Goal: Task Accomplishment & Management: Manage account settings

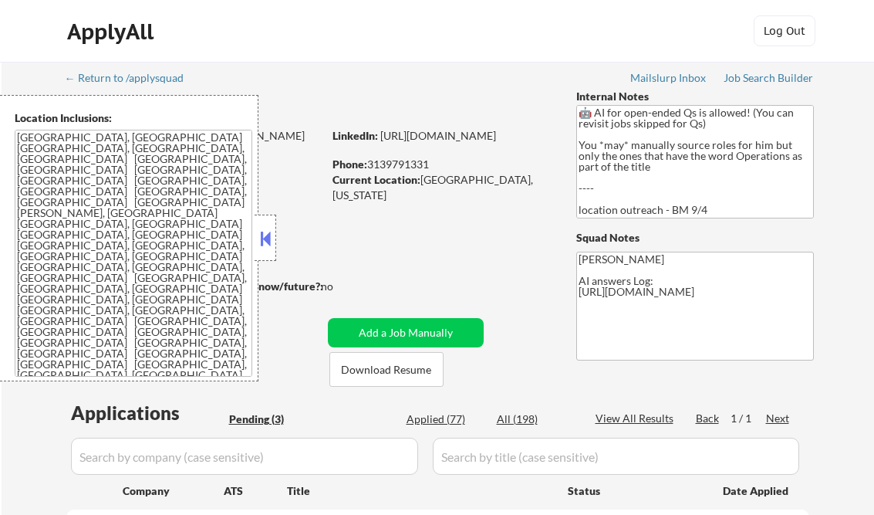
select select ""pending""
click at [270, 236] on button at bounding box center [265, 238] width 17 height 23
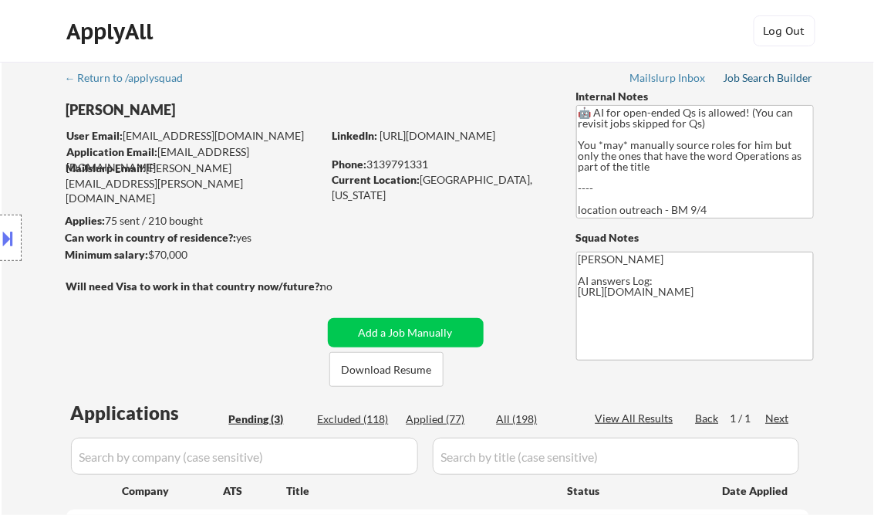
click at [767, 74] on div "Job Search Builder" at bounding box center [769, 78] width 90 height 11
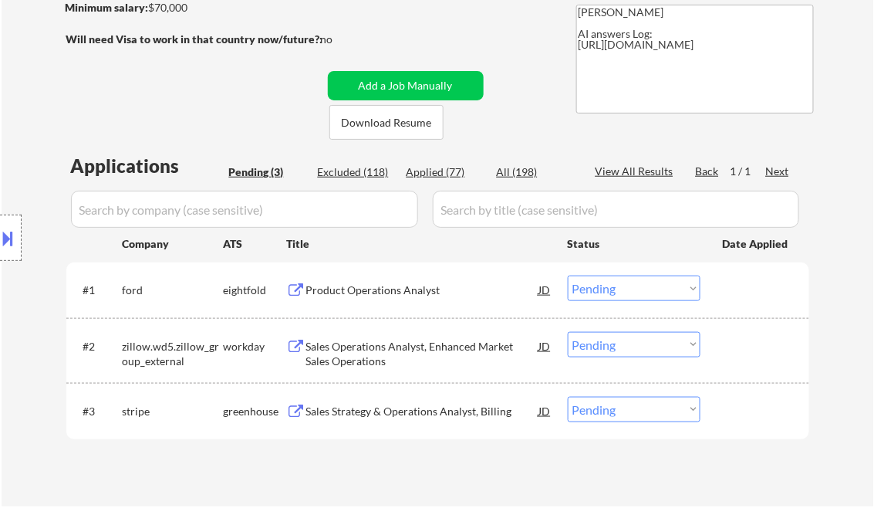
click at [376, 290] on div "Product Operations Analyst" at bounding box center [422, 289] width 233 height 15
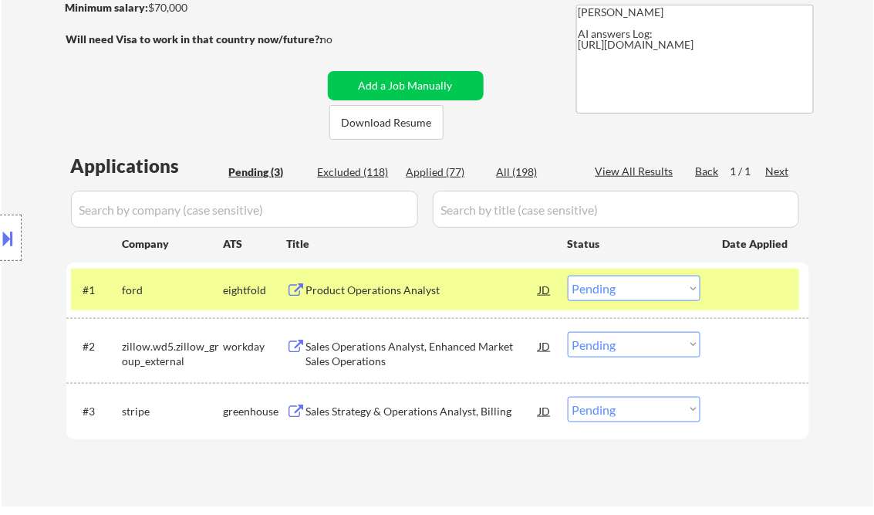
click at [14, 238] on button at bounding box center [8, 237] width 17 height 25
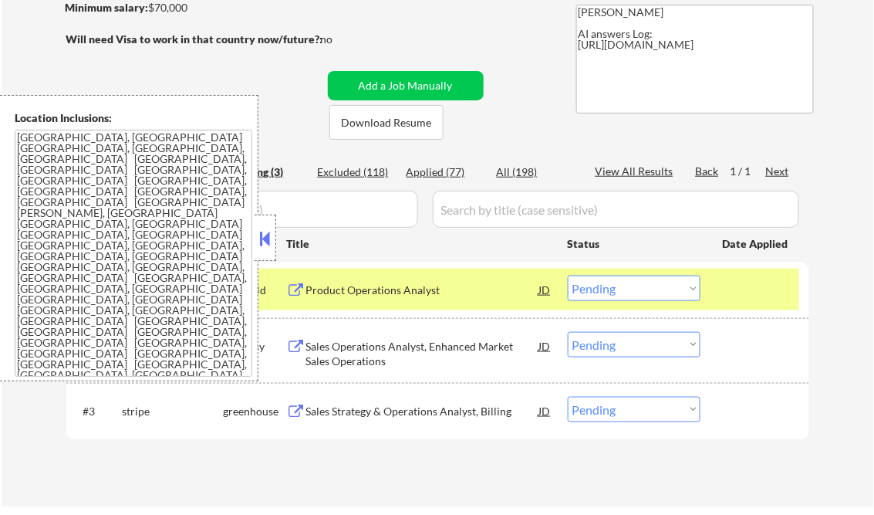
click at [262, 239] on button at bounding box center [265, 238] width 17 height 23
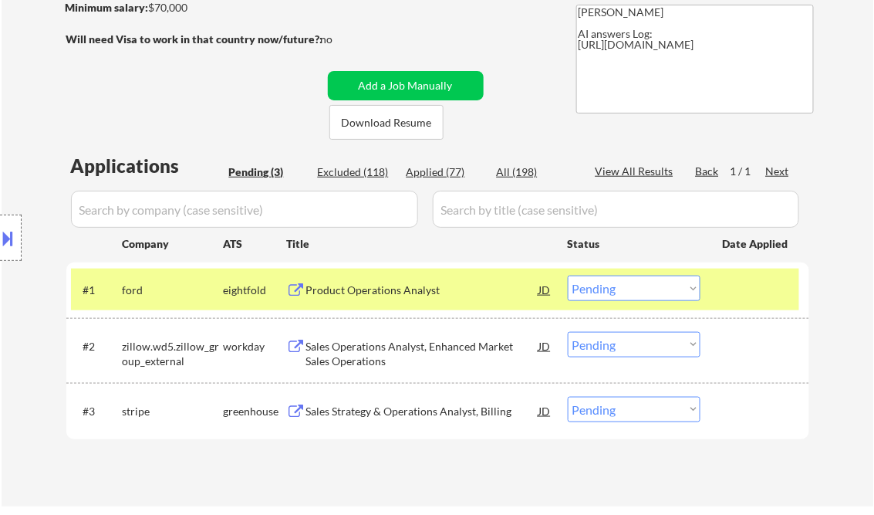
click at [370, 286] on div "Product Operations Analyst" at bounding box center [422, 289] width 233 height 15
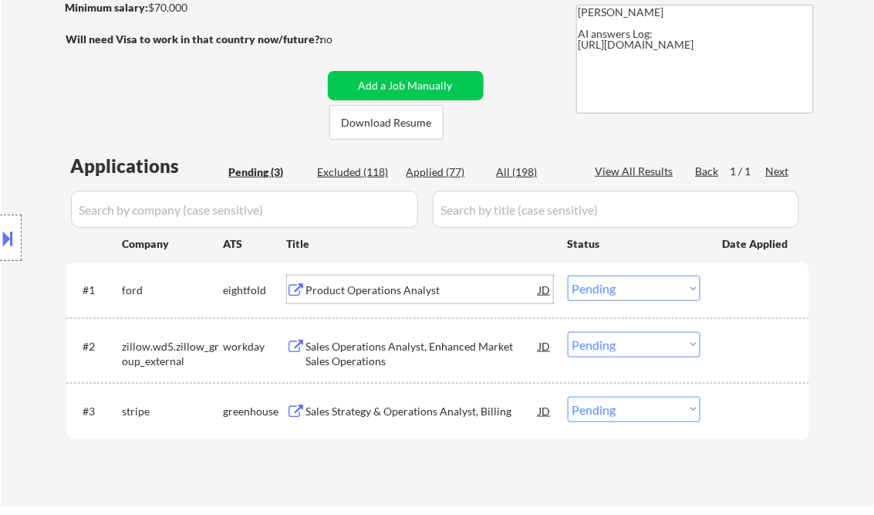
click at [629, 287] on select "Choose an option... Pending Applied Excluded (Questions) Excluded (Expired) Exc…" at bounding box center [634, 287] width 133 height 25
click at [568, 275] on select "Choose an option... Pending Applied Excluded (Questions) Excluded (Expired) Exc…" at bounding box center [634, 287] width 133 height 25
click at [414, 343] on div "Sales Operations Analyst, Enhanced Market Sales Operations" at bounding box center [422, 354] width 233 height 30
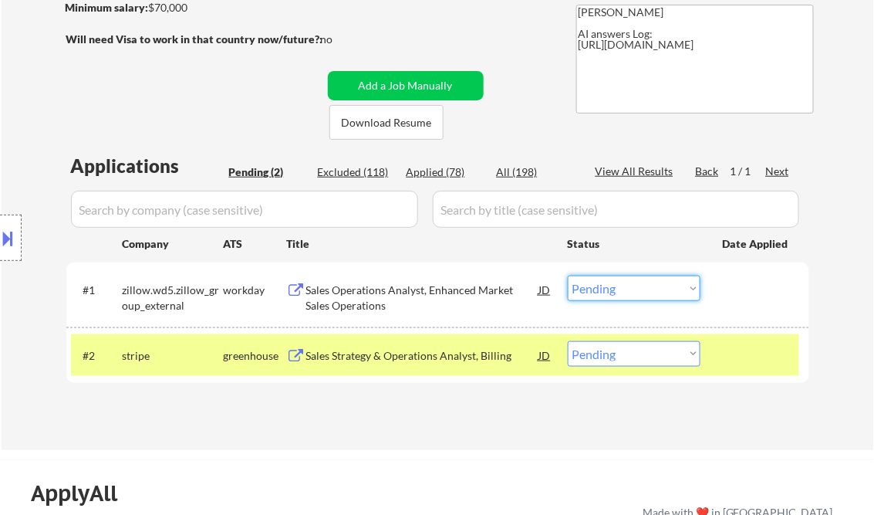
drag, startPoint x: 618, startPoint y: 285, endPoint x: 617, endPoint y: 299, distance: 13.1
click at [618, 285] on select "Choose an option... Pending Applied Excluded (Questions) Excluded (Expired) Exc…" at bounding box center [634, 287] width 133 height 25
click at [568, 275] on select "Choose an option... Pending Applied Excluded (Questions) Excluded (Expired) Exc…" at bounding box center [634, 287] width 133 height 25
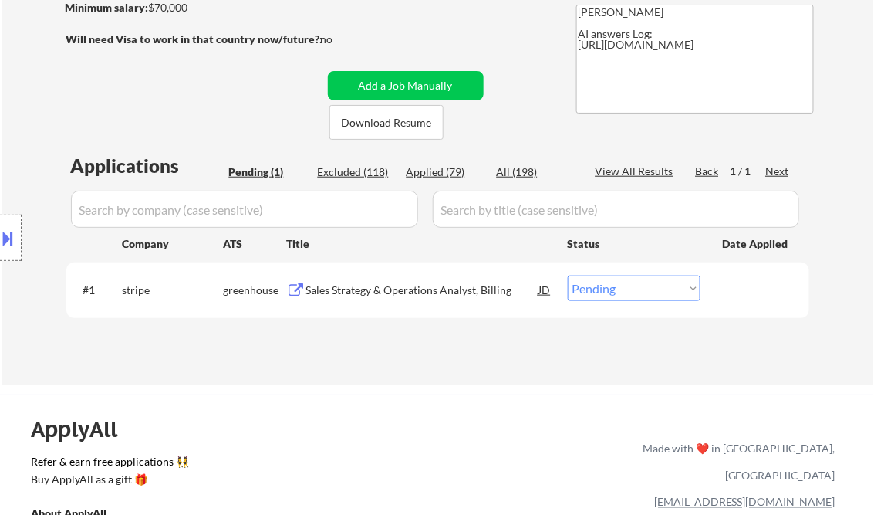
click at [417, 293] on div "Sales Strategy & Operations Analyst, Billing" at bounding box center [422, 289] width 233 height 15
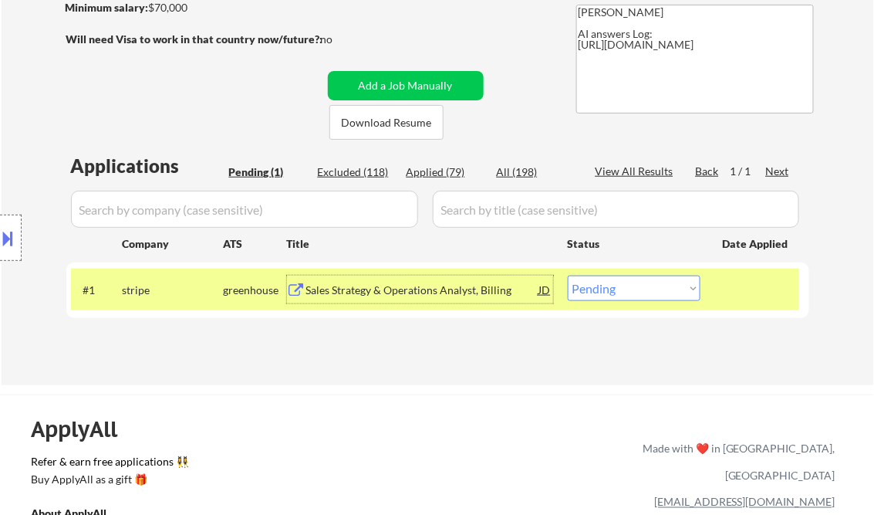
click at [620, 301] on select "Choose an option... Pending Applied Excluded (Questions) Excluded (Expired) Exc…" at bounding box center [634, 287] width 133 height 25
select select ""applied""
click at [568, 275] on select "Choose an option... Pending Applied Excluded (Questions) Excluded (Expired) Exc…" at bounding box center [634, 287] width 133 height 25
click at [513, 346] on div "Applications Pending (1) Excluded (118) Applied (79) All (198) View All Results…" at bounding box center [437, 254] width 743 height 202
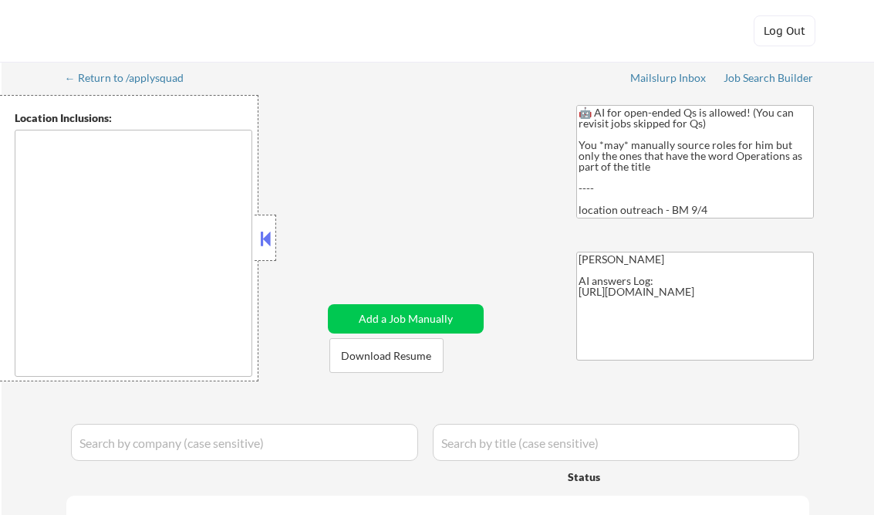
type textarea "[GEOGRAPHIC_DATA], [GEOGRAPHIC_DATA] [GEOGRAPHIC_DATA], [GEOGRAPHIC_DATA], [GEO…"
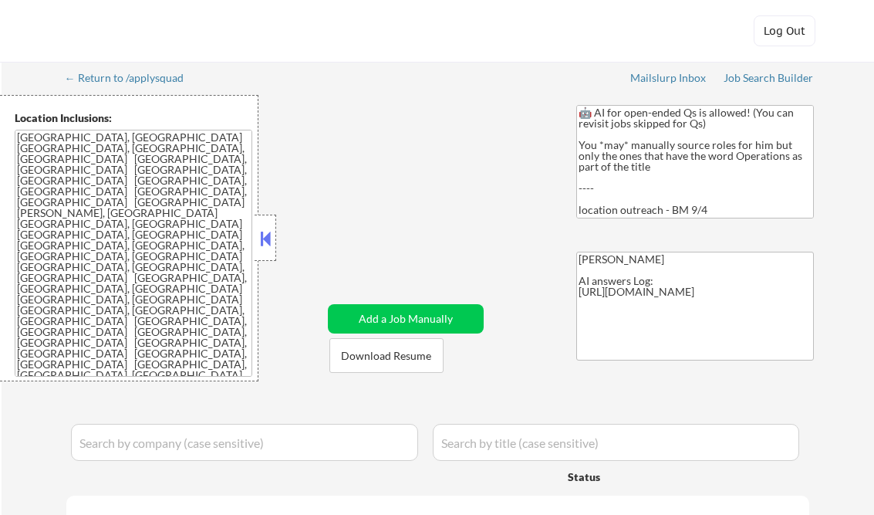
select select ""pending""
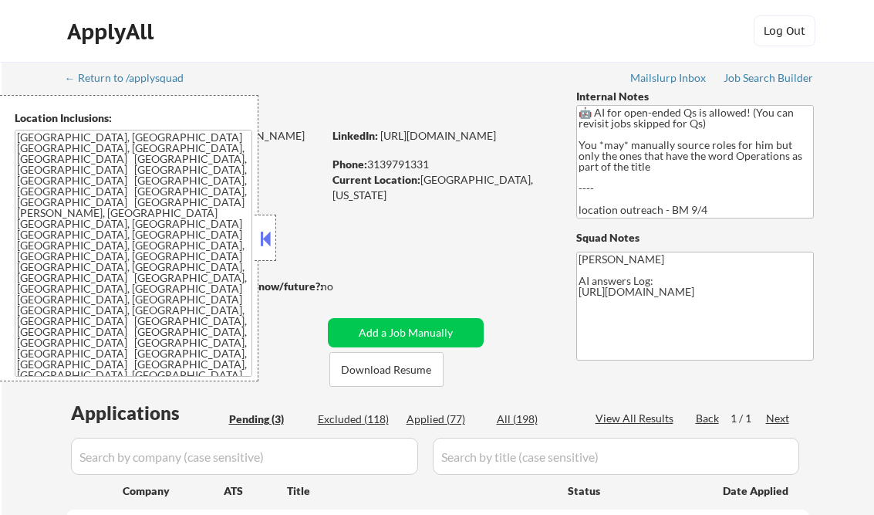
scroll to position [247, 0]
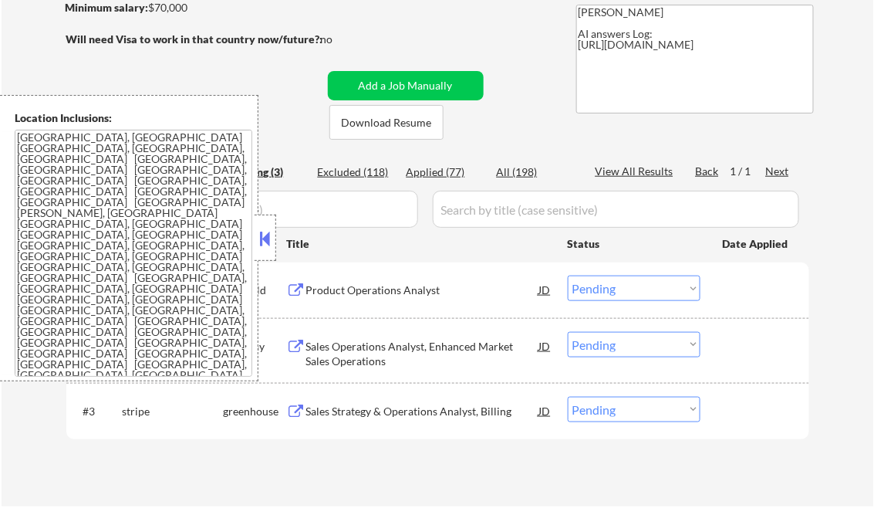
click at [267, 235] on button at bounding box center [265, 238] width 17 height 23
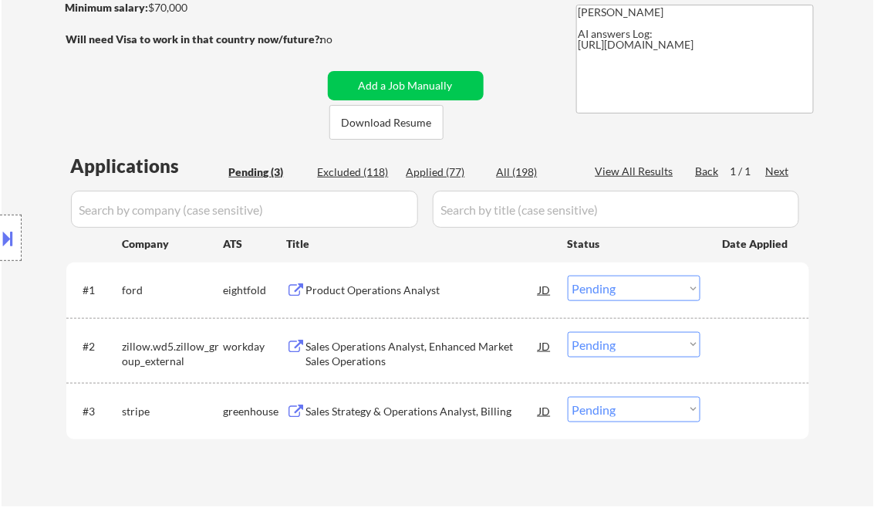
click at [433, 170] on div "Applied (77)" at bounding box center [445, 171] width 77 height 15
select select ""applied""
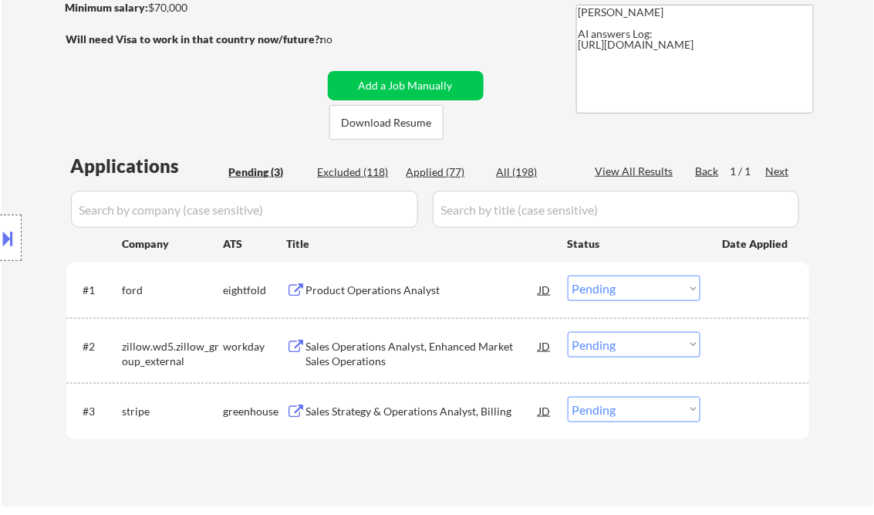
select select ""applied""
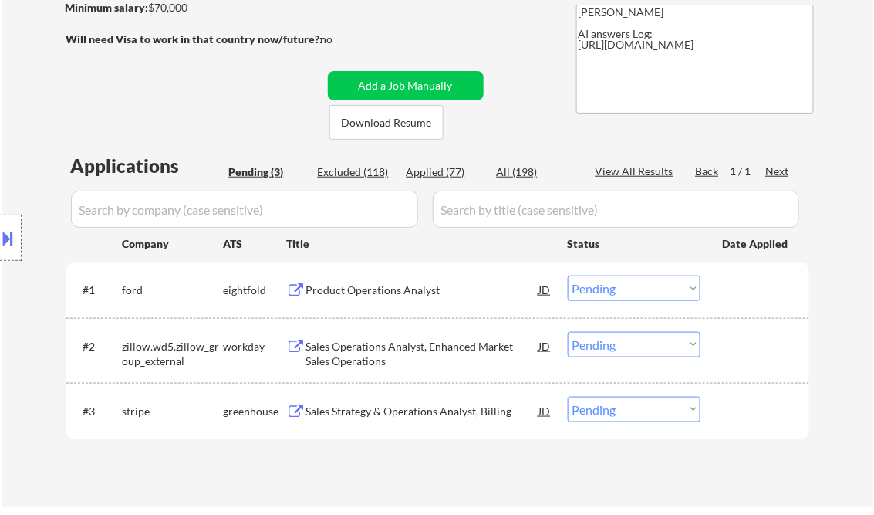
select select ""applied""
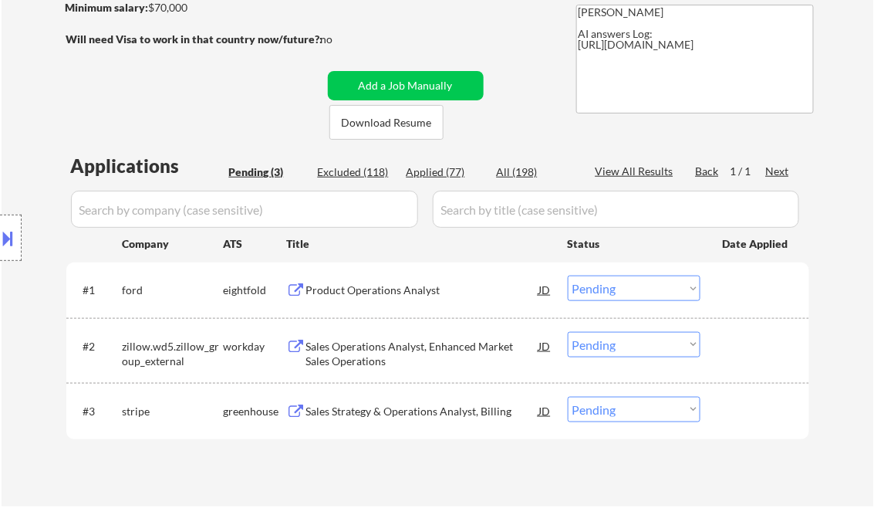
select select ""applied""
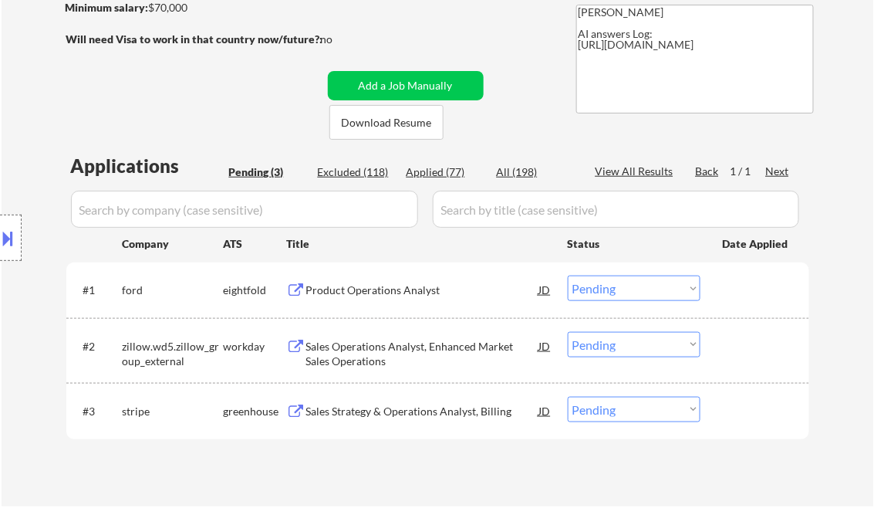
select select ""applied""
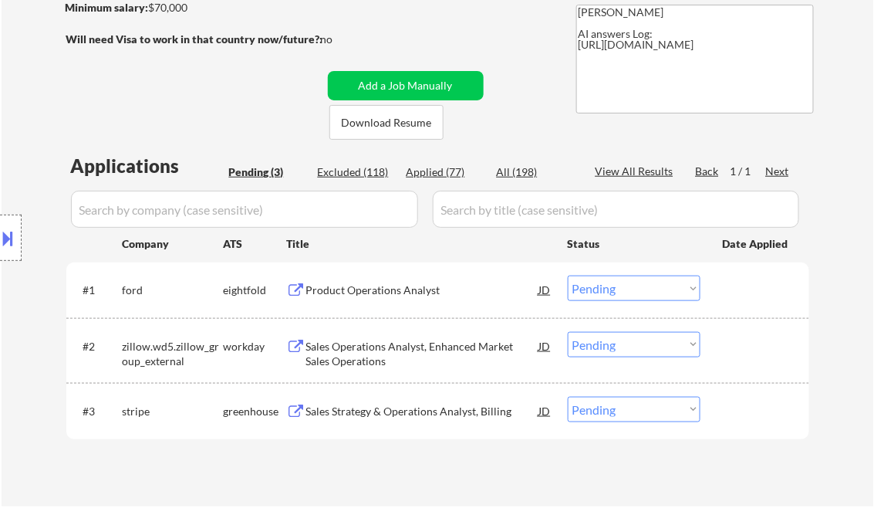
select select ""applied""
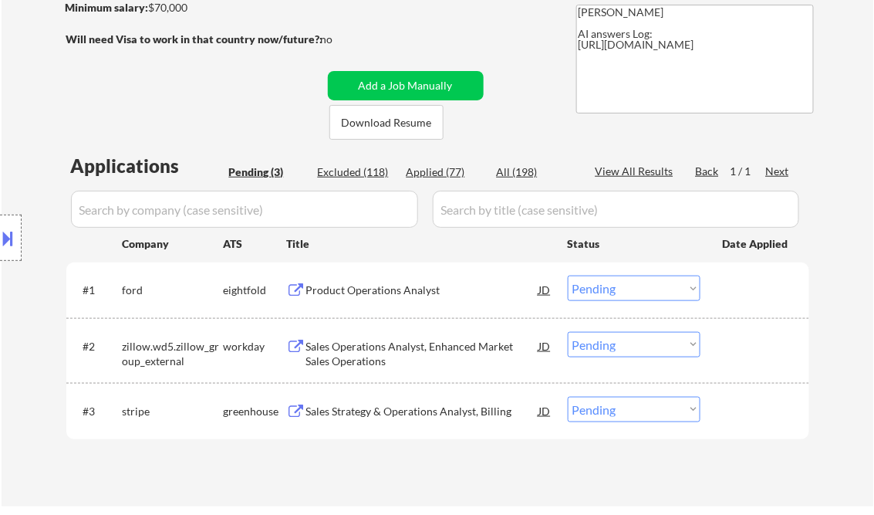
select select ""applied""
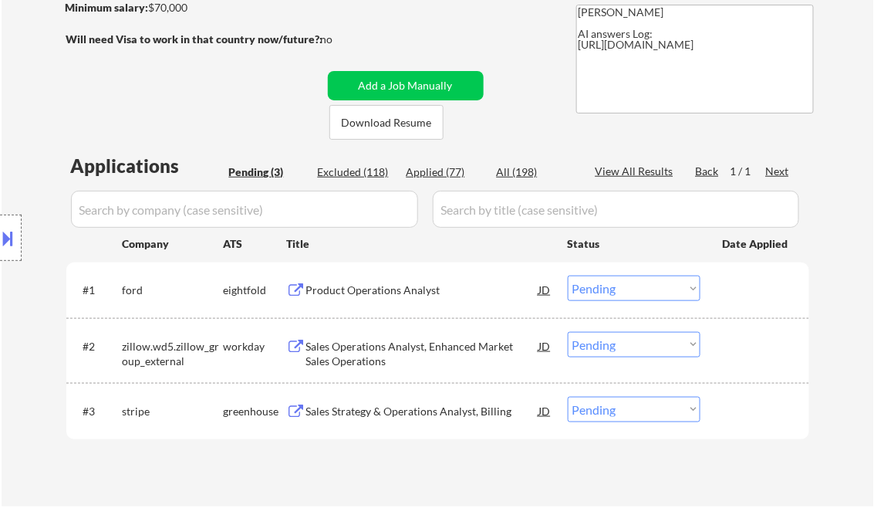
select select ""applied""
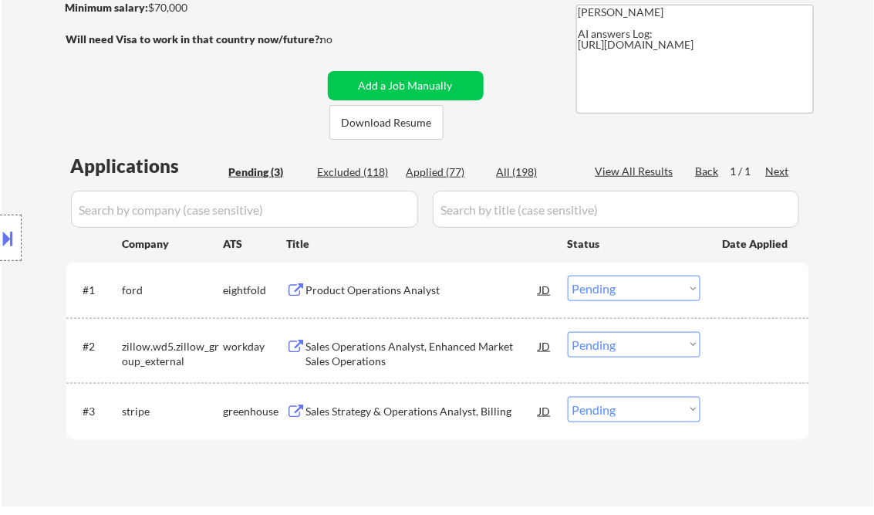
select select ""applied""
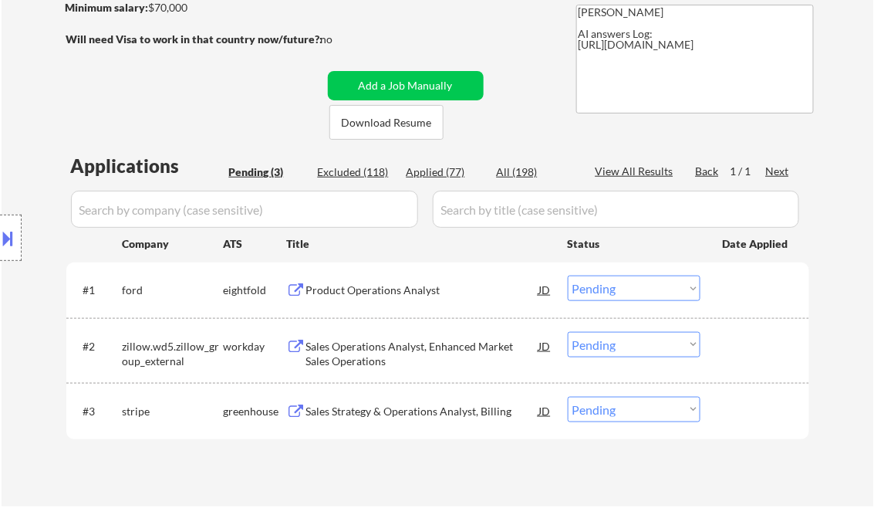
select select ""applied""
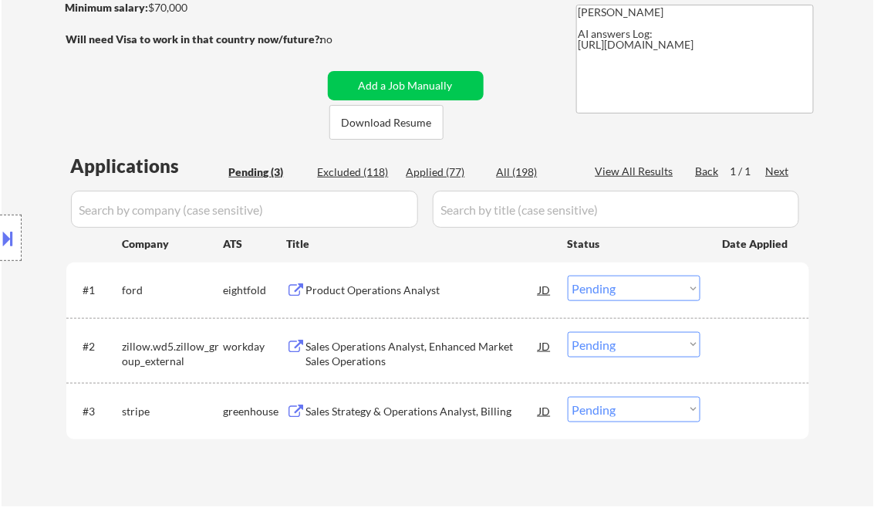
select select ""applied""
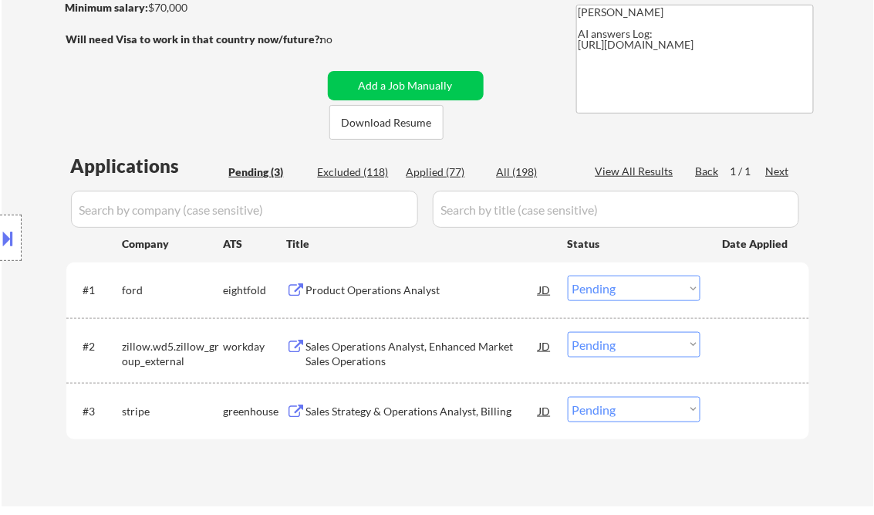
select select ""applied""
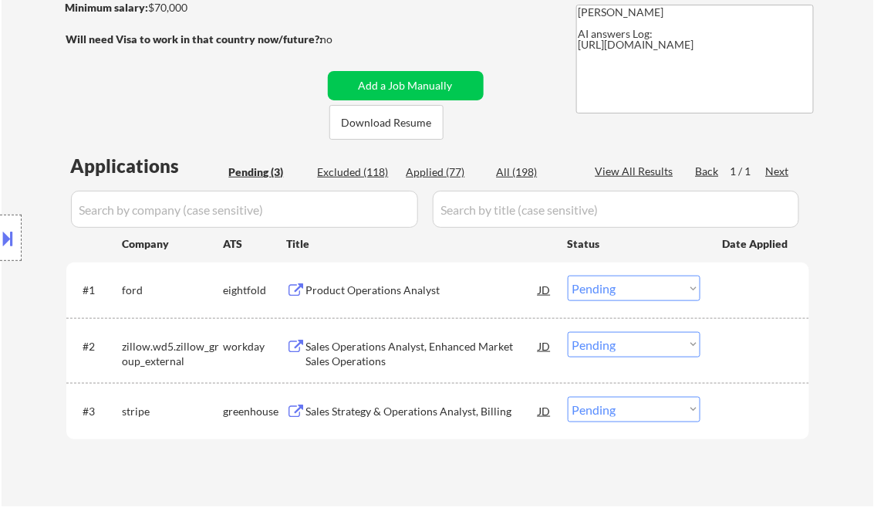
select select ""applied""
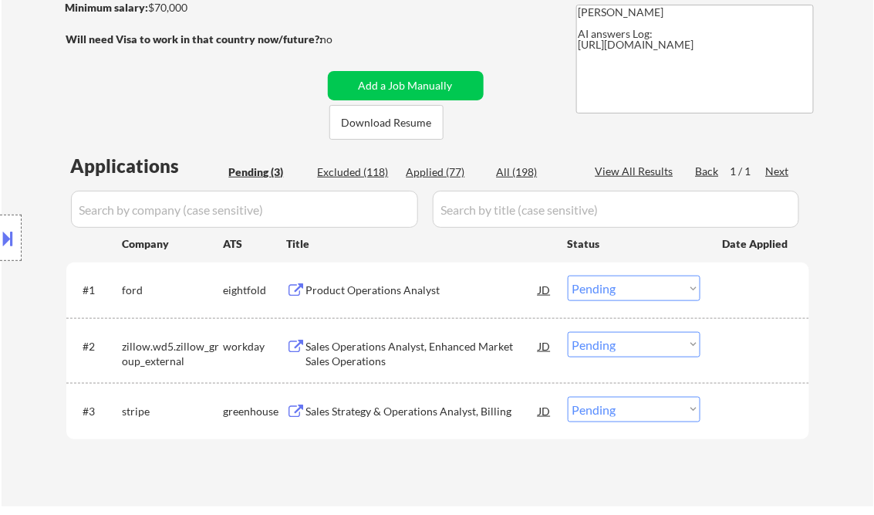
select select ""applied""
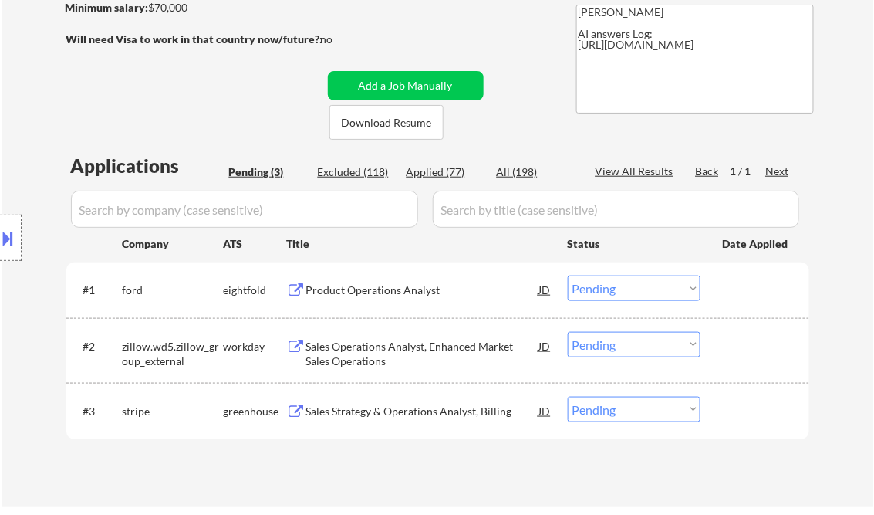
select select ""applied""
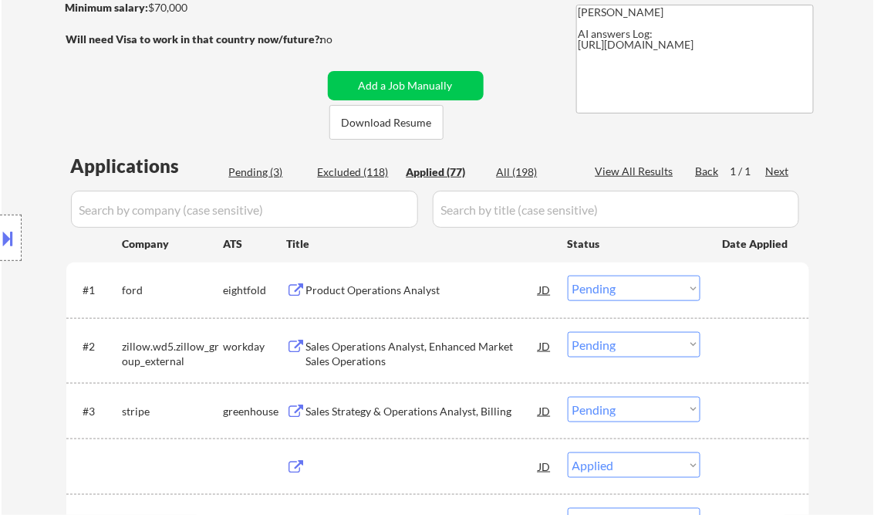
select select ""applied""
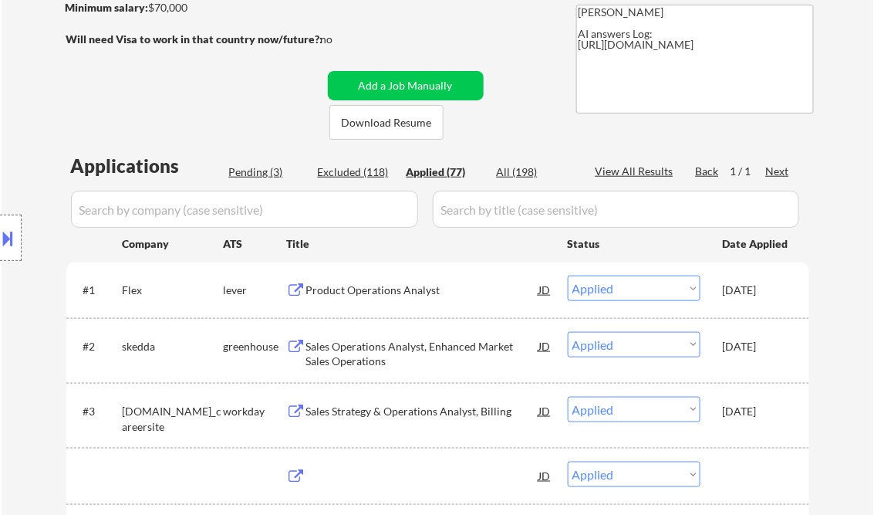
click at [639, 173] on div "View All Results" at bounding box center [637, 171] width 83 height 15
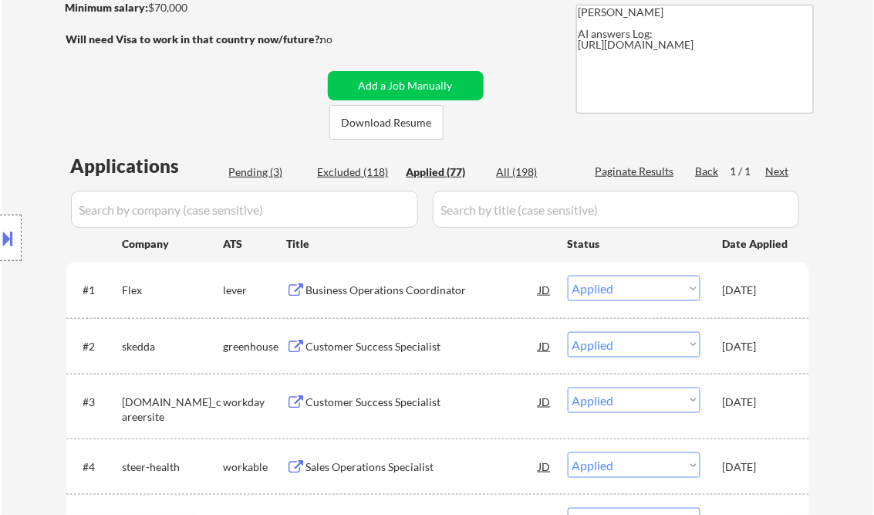
select select ""applied""
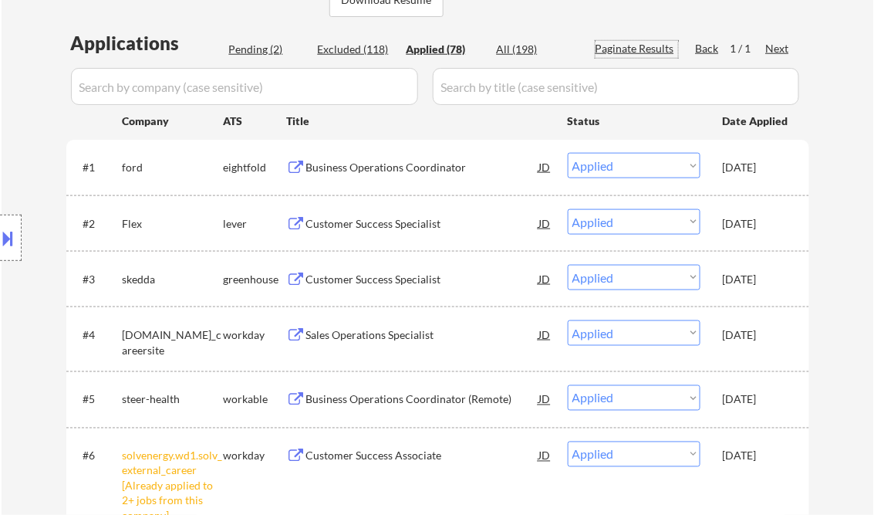
scroll to position [370, 0]
select select ""applied""
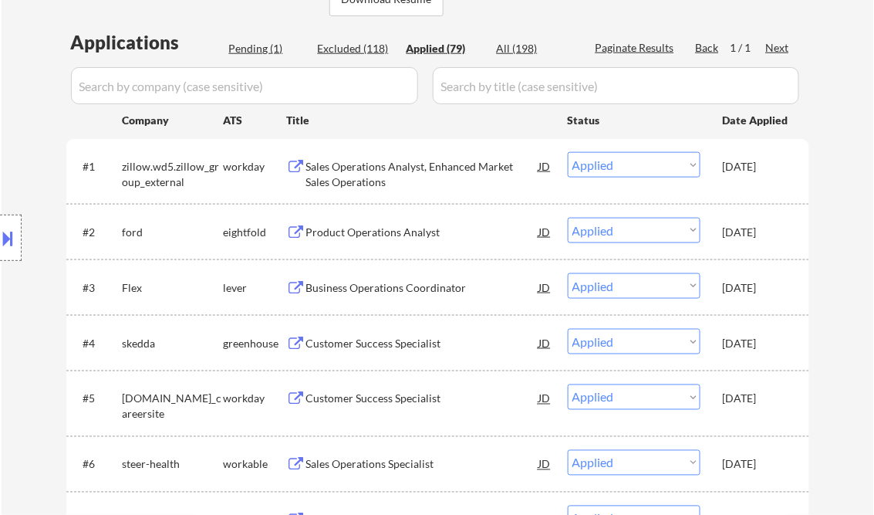
select select ""applied""
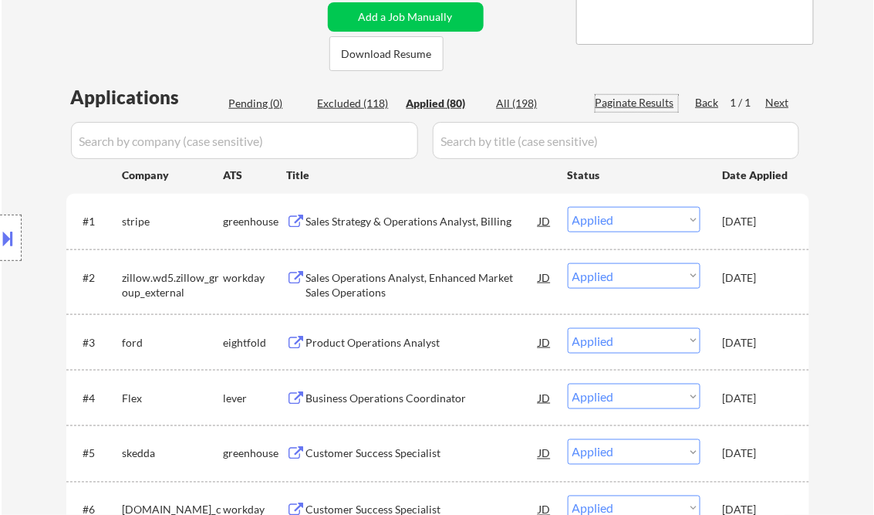
scroll to position [309, 0]
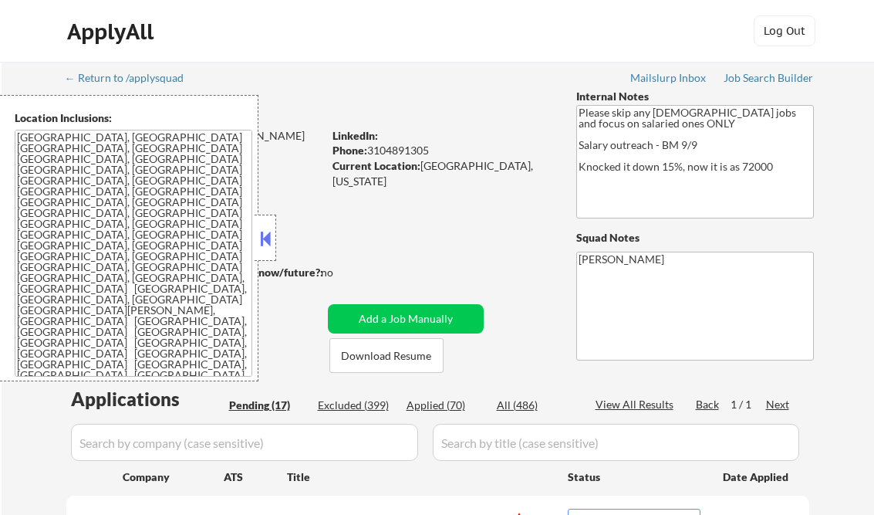
select select ""pending""
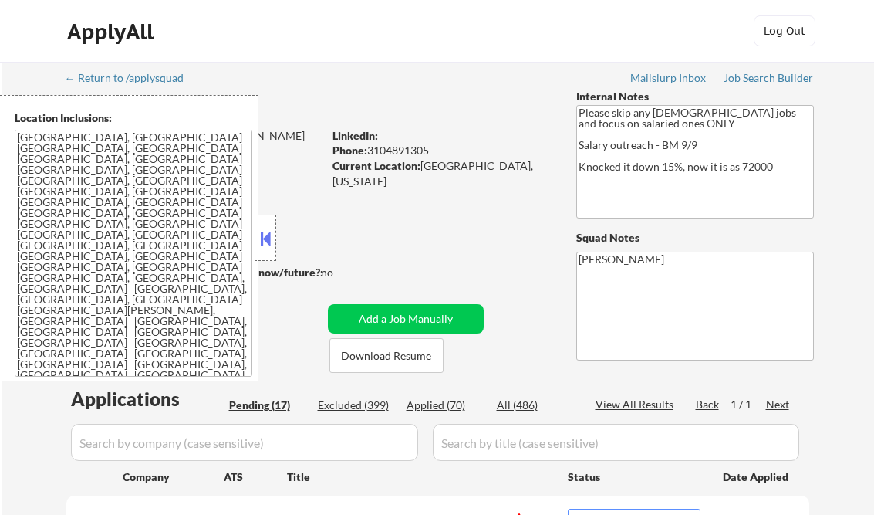
select select ""pending""
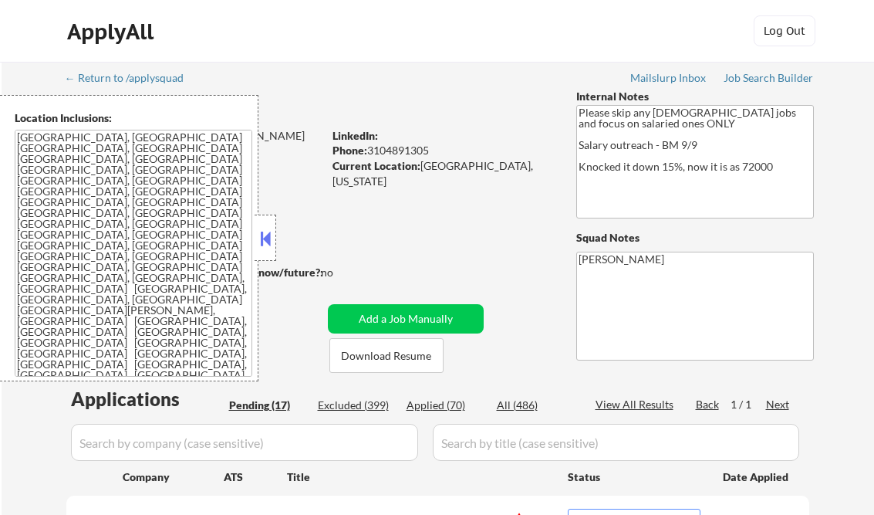
select select ""pending""
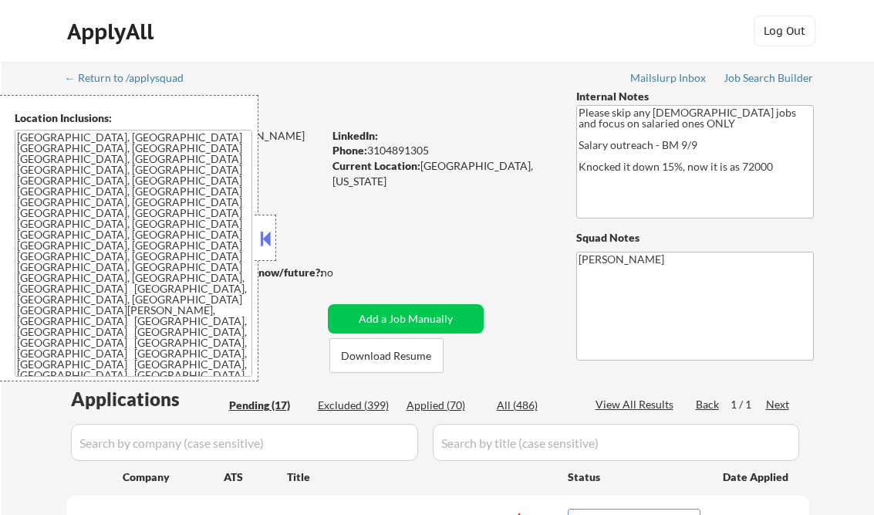
select select ""pending""
click at [274, 237] on div at bounding box center [266, 237] width 22 height 46
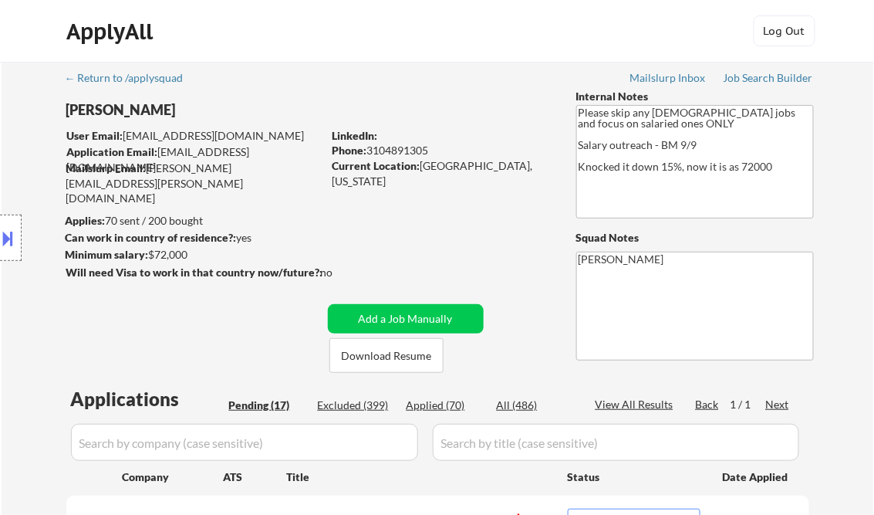
click at [778, 79] on div "Job Search Builder" at bounding box center [769, 78] width 90 height 11
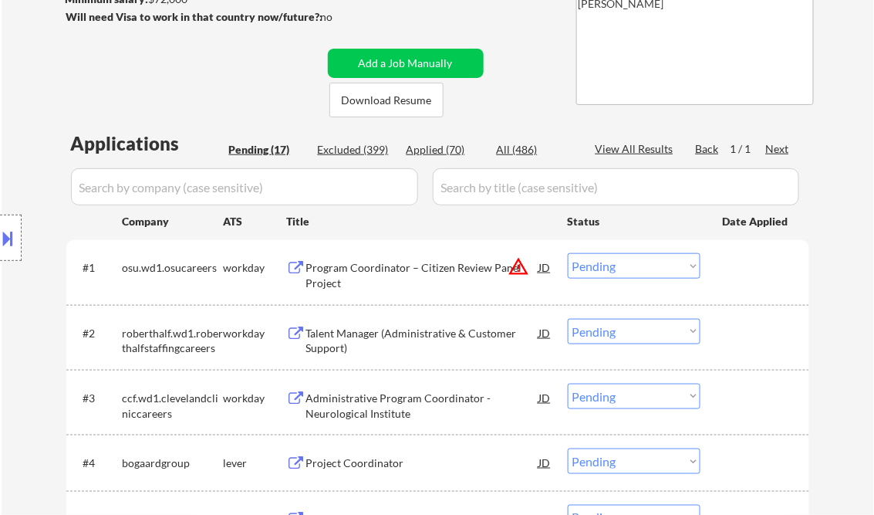
scroll to position [309, 0]
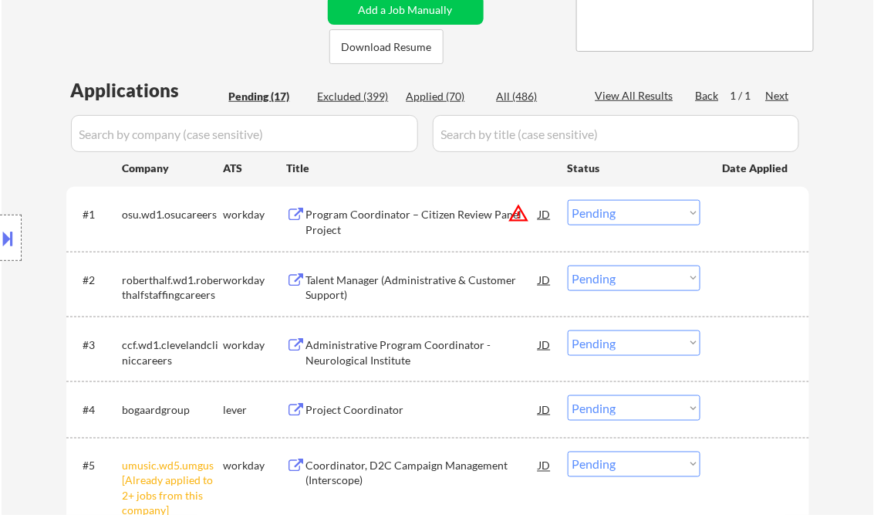
click at [412, 211] on div "Program Coordinator – Citizen Review Panel Project" at bounding box center [422, 222] width 233 height 30
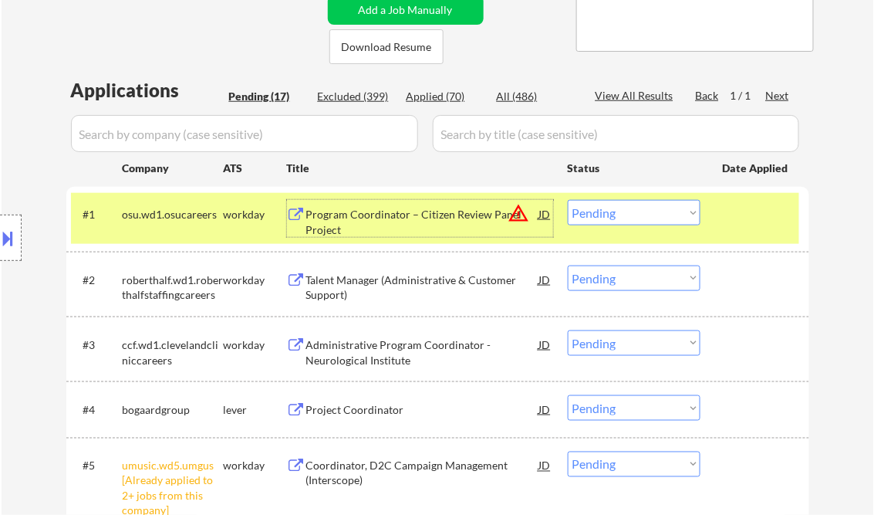
drag, startPoint x: 614, startPoint y: 218, endPoint x: 618, endPoint y: 225, distance: 8.6
click at [614, 218] on select "Choose an option... Pending Applied Excluded (Questions) Excluded (Expired) Exc…" at bounding box center [634, 212] width 133 height 25
click at [568, 200] on select "Choose an option... Pending Applied Excluded (Questions) Excluded (Expired) Exc…" at bounding box center [634, 212] width 133 height 25
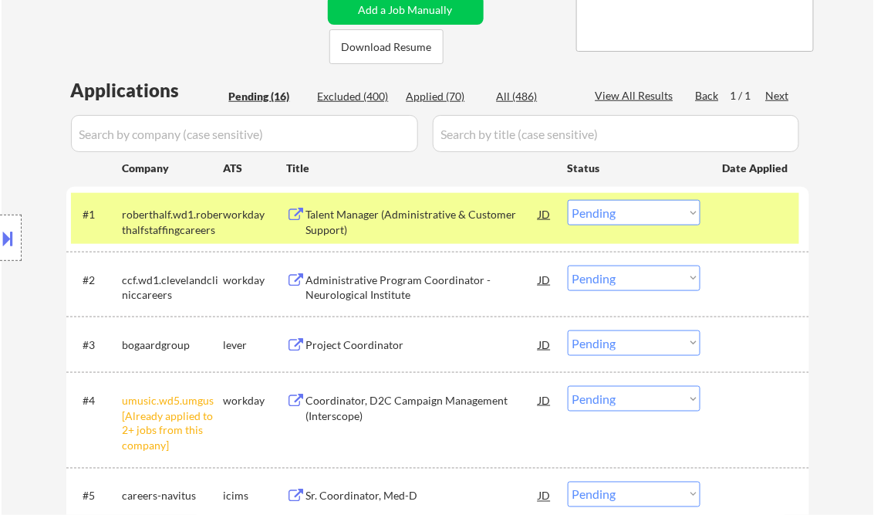
click at [366, 231] on div "Talent Manager (Administrative & Customer Support)" at bounding box center [422, 222] width 233 height 30
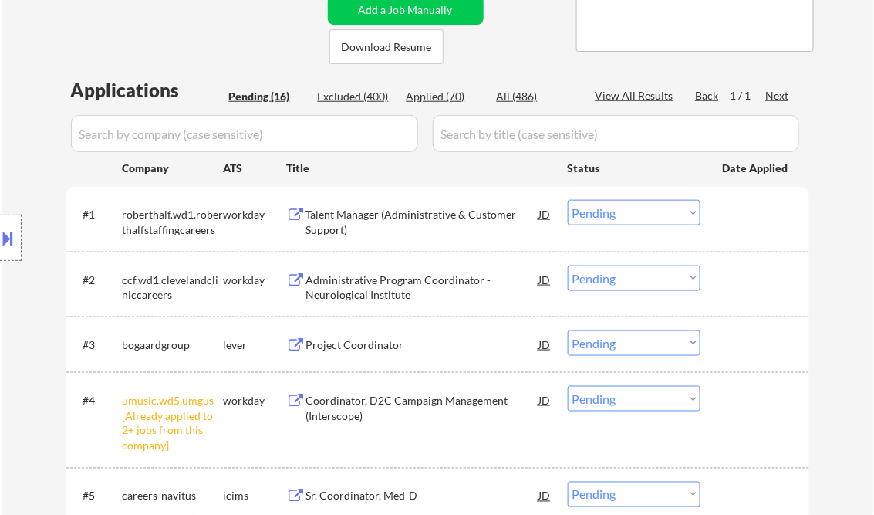
click at [11, 238] on button at bounding box center [8, 237] width 17 height 25
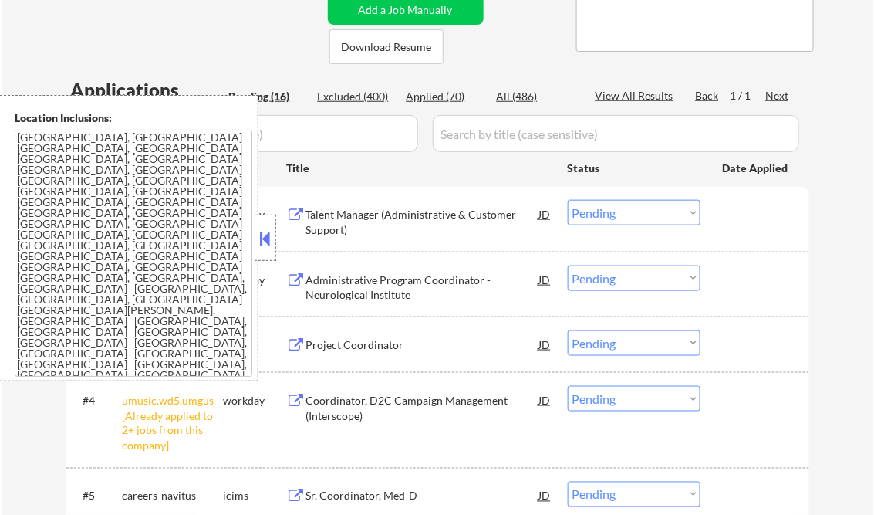
click at [266, 229] on button at bounding box center [265, 238] width 17 height 23
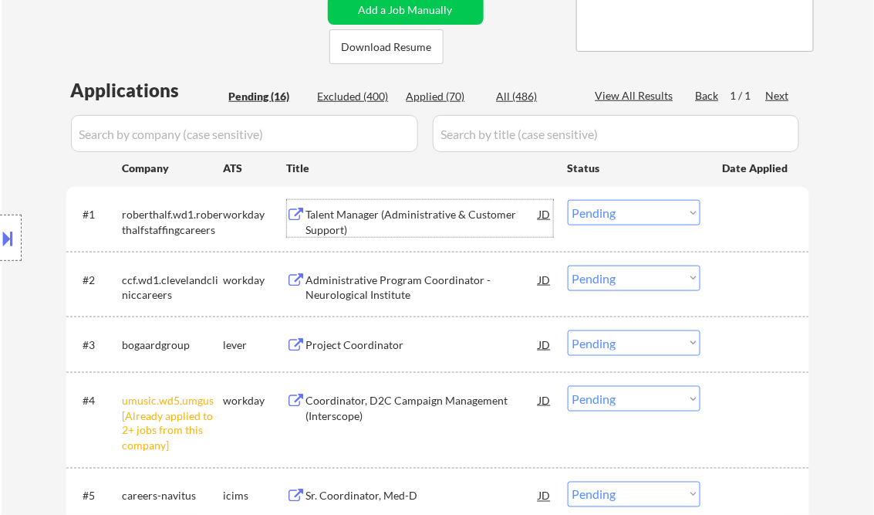
click at [392, 216] on div "Talent Manager (Administrative & Customer Support)" at bounding box center [422, 222] width 233 height 30
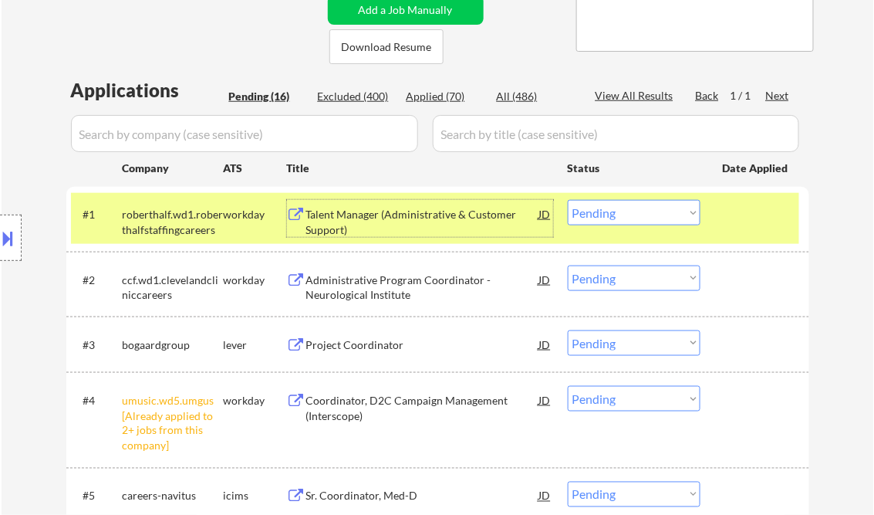
click at [607, 215] on select "Choose an option... Pending Applied Excluded (Questions) Excluded (Expired) Exc…" at bounding box center [634, 212] width 133 height 25
click at [568, 200] on select "Choose an option... Pending Applied Excluded (Questions) Excluded (Expired) Exc…" at bounding box center [634, 212] width 133 height 25
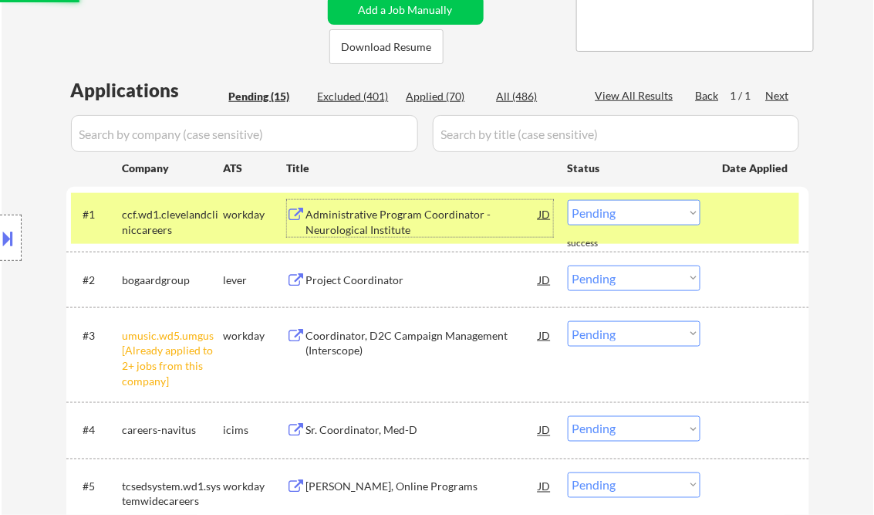
click at [389, 230] on div "Administrative Program Coordinator - Neurological Institute" at bounding box center [422, 222] width 233 height 30
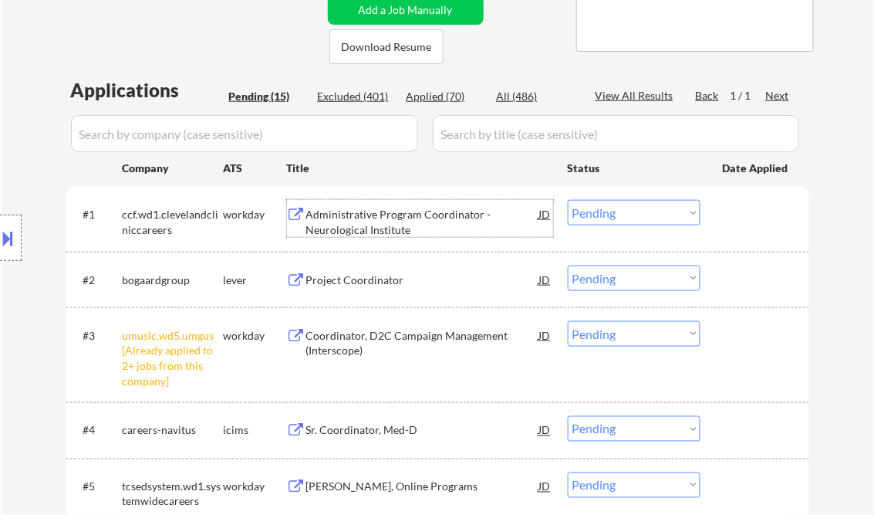
click at [662, 213] on select "Choose an option... Pending Applied Excluded (Questions) Excluded (Expired) Exc…" at bounding box center [634, 212] width 133 height 25
click at [568, 200] on select "Choose an option... Pending Applied Excluded (Questions) Excluded (Expired) Exc…" at bounding box center [634, 212] width 133 height 25
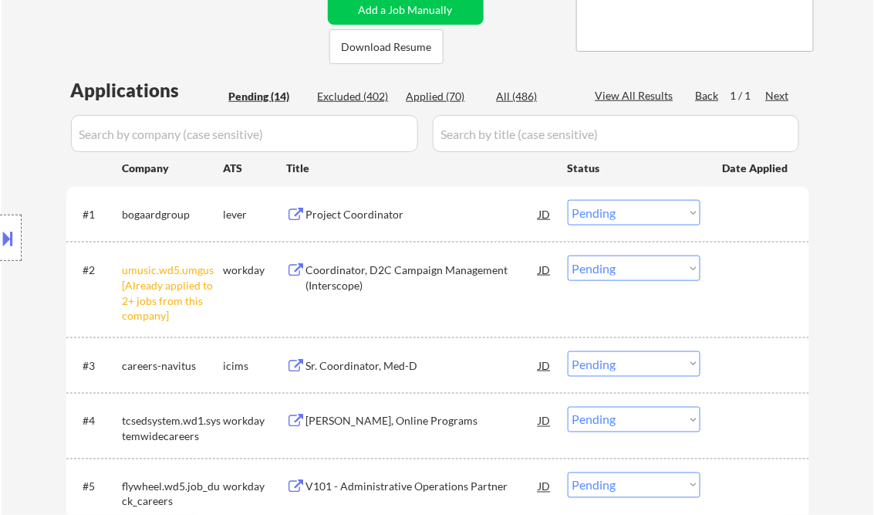
click at [345, 215] on div "Project Coordinator" at bounding box center [422, 214] width 233 height 15
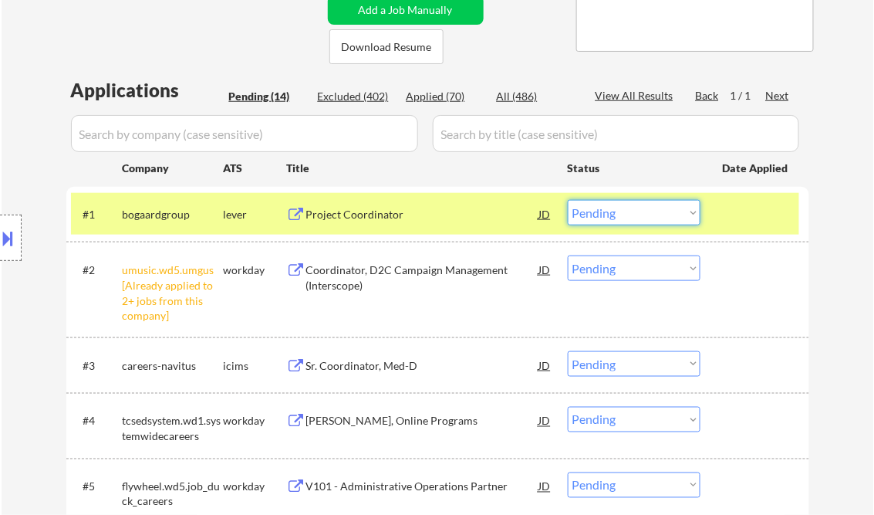
drag, startPoint x: 608, startPoint y: 214, endPoint x: 615, endPoint y: 226, distance: 13.5
click at [608, 214] on select "Choose an option... Pending Applied Excluded (Questions) Excluded (Expired) Exc…" at bounding box center [634, 212] width 133 height 25
click at [568, 200] on select "Choose an option... Pending Applied Excluded (Questions) Excluded (Expired) Exc…" at bounding box center [634, 212] width 133 height 25
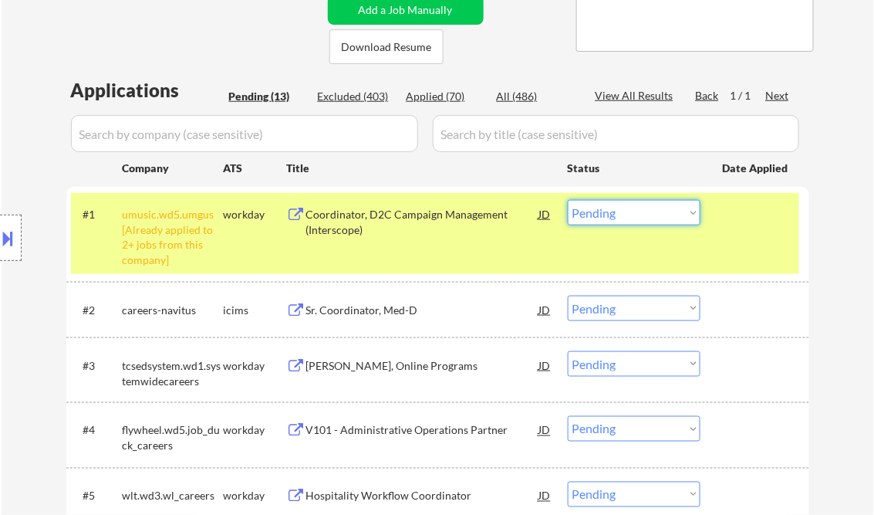
drag, startPoint x: 608, startPoint y: 209, endPoint x: 622, endPoint y: 224, distance: 20.2
click at [609, 208] on select "Choose an option... Pending Applied Excluded (Questions) Excluded (Expired) Exc…" at bounding box center [634, 212] width 133 height 25
click at [568, 200] on select "Choose an option... Pending Applied Excluded (Questions) Excluded (Expired) Exc…" at bounding box center [634, 212] width 133 height 25
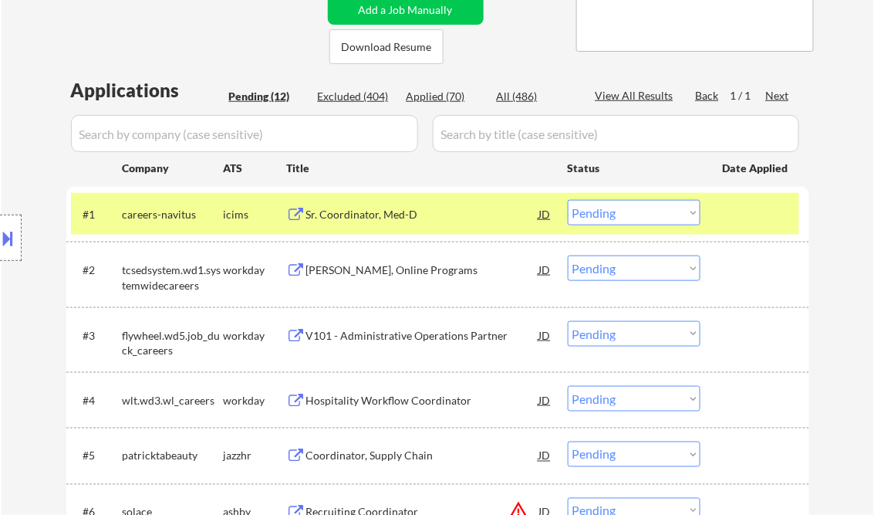
click at [347, 217] on div "Sr. Coordinator, Med-D" at bounding box center [422, 214] width 233 height 15
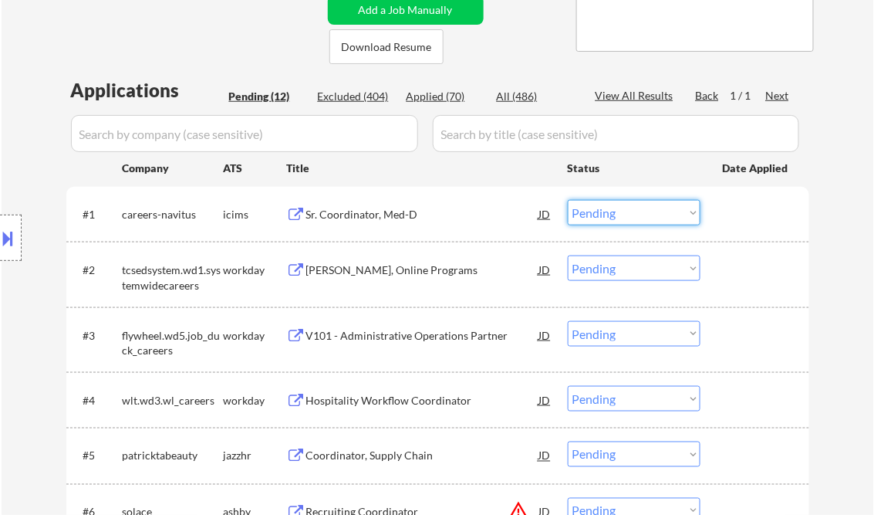
drag, startPoint x: 630, startPoint y: 207, endPoint x: 650, endPoint y: 217, distance: 21.7
click at [631, 207] on select "Choose an option... Pending Applied Excluded (Questions) Excluded (Expired) Exc…" at bounding box center [634, 212] width 133 height 25
click at [568, 200] on select "Choose an option... Pending Applied Excluded (Questions) Excluded (Expired) Exc…" at bounding box center [634, 212] width 133 height 25
click at [402, 265] on div "[PERSON_NAME], Online Programs" at bounding box center [422, 269] width 233 height 15
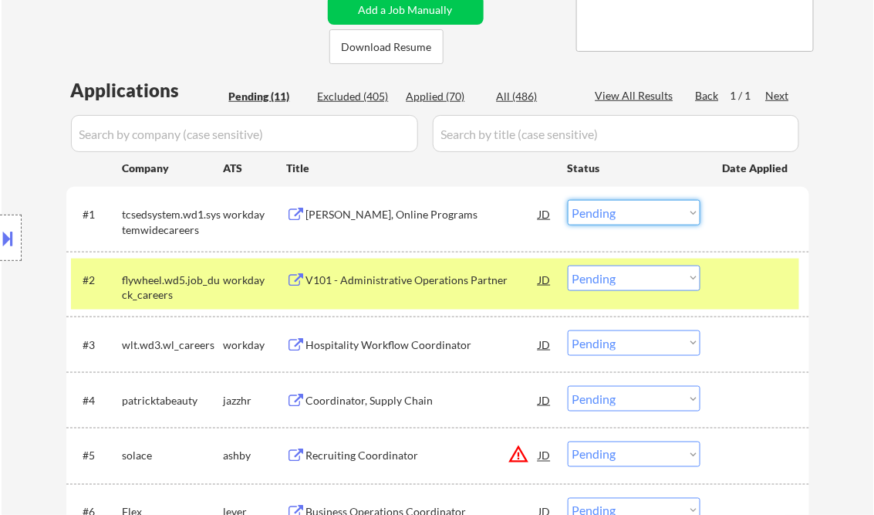
drag, startPoint x: 599, startPoint y: 206, endPoint x: 629, endPoint y: 224, distance: 35.6
click at [602, 207] on select "Choose an option... Pending Applied Excluded (Questions) Excluded (Expired) Exc…" at bounding box center [634, 212] width 133 height 25
click at [568, 200] on select "Choose an option... Pending Applied Excluded (Questions) Excluded (Expired) Exc…" at bounding box center [634, 212] width 133 height 25
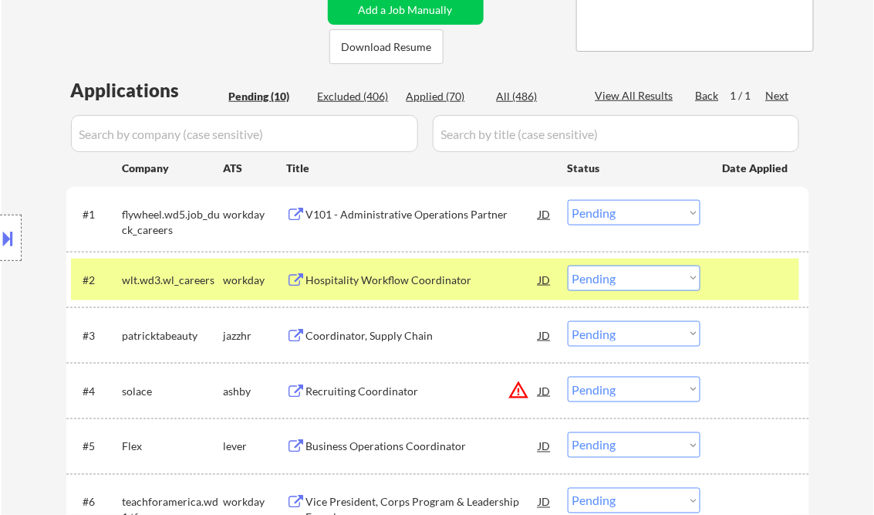
click at [420, 216] on div "V101 - Administrative Operations Partner" at bounding box center [422, 214] width 233 height 15
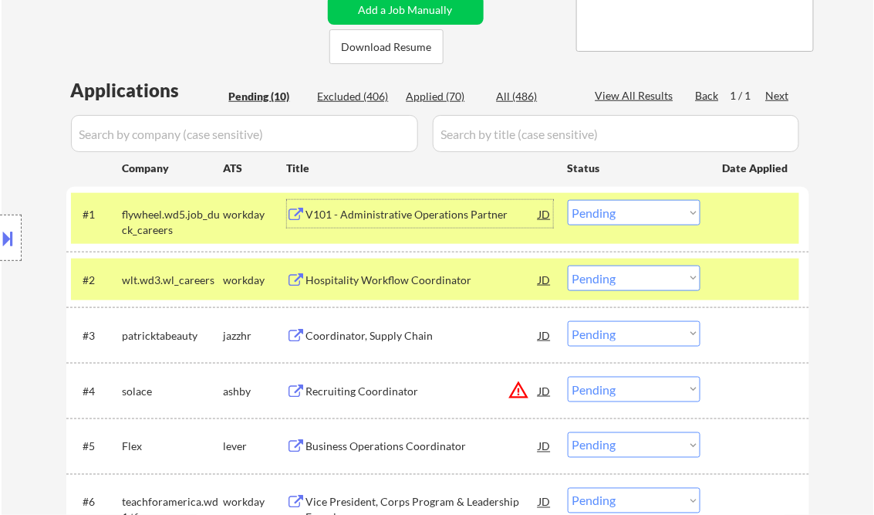
click at [636, 214] on select "Choose an option... Pending Applied Excluded (Questions) Excluded (Expired) Exc…" at bounding box center [634, 212] width 133 height 25
click at [568, 200] on select "Choose an option... Pending Applied Excluded (Questions) Excluded (Expired) Exc…" at bounding box center [634, 212] width 133 height 25
click at [373, 284] on div "Hospitality Workflow Coordinator" at bounding box center [422, 279] width 233 height 15
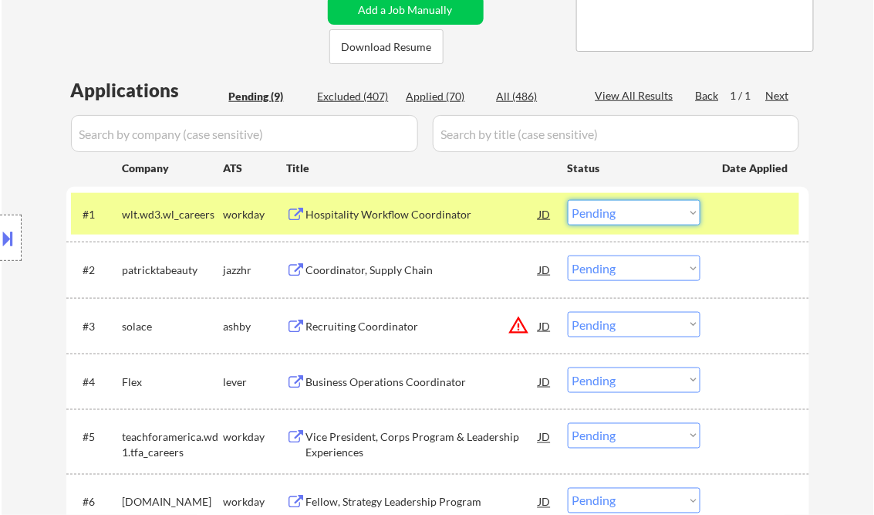
click at [606, 214] on select "Choose an option... Pending Applied Excluded (Questions) Excluded (Expired) Exc…" at bounding box center [634, 212] width 133 height 25
click at [568, 200] on select "Choose an option... Pending Applied Excluded (Questions) Excluded (Expired) Exc…" at bounding box center [634, 212] width 133 height 25
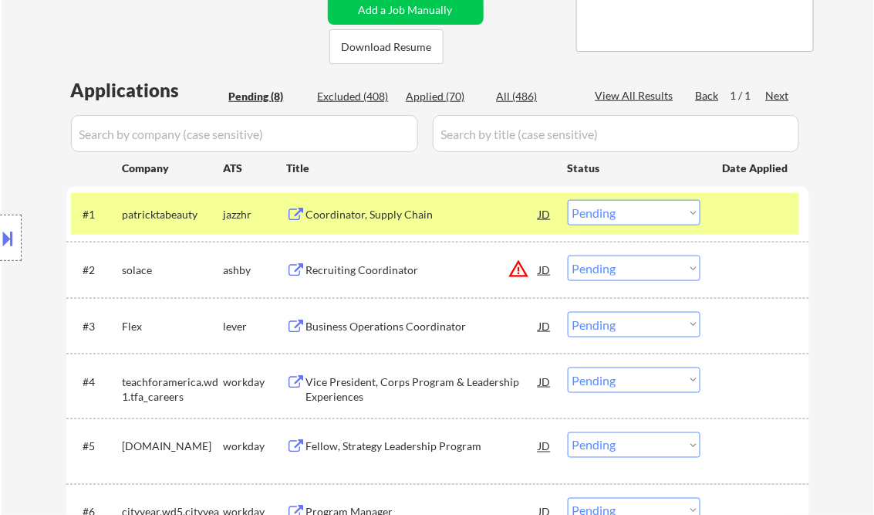
click at [366, 211] on div "Coordinator, Supply Chain" at bounding box center [422, 214] width 233 height 15
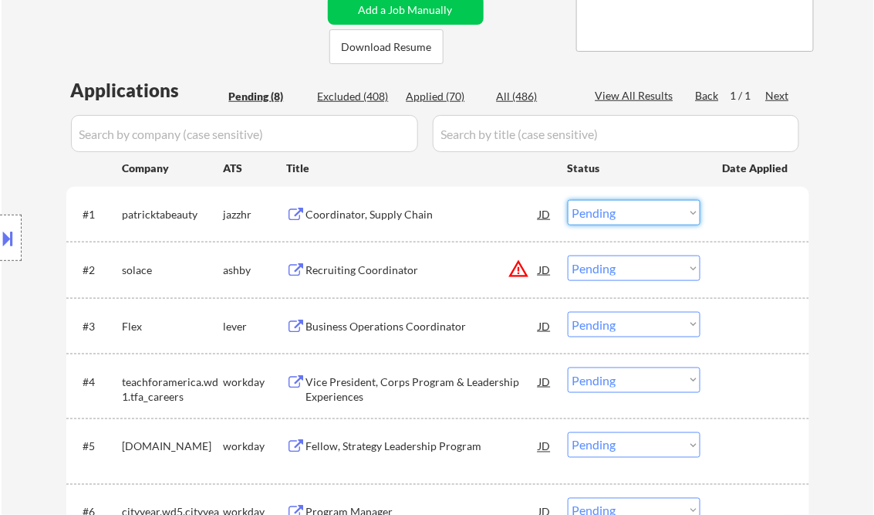
drag, startPoint x: 626, startPoint y: 216, endPoint x: 611, endPoint y: 227, distance: 18.2
click at [626, 216] on select "Choose an option... Pending Applied Excluded (Questions) Excluded (Expired) Exc…" at bounding box center [634, 212] width 133 height 25
click at [568, 200] on select "Choose an option... Pending Applied Excluded (Questions) Excluded (Expired) Exc…" at bounding box center [634, 212] width 133 height 25
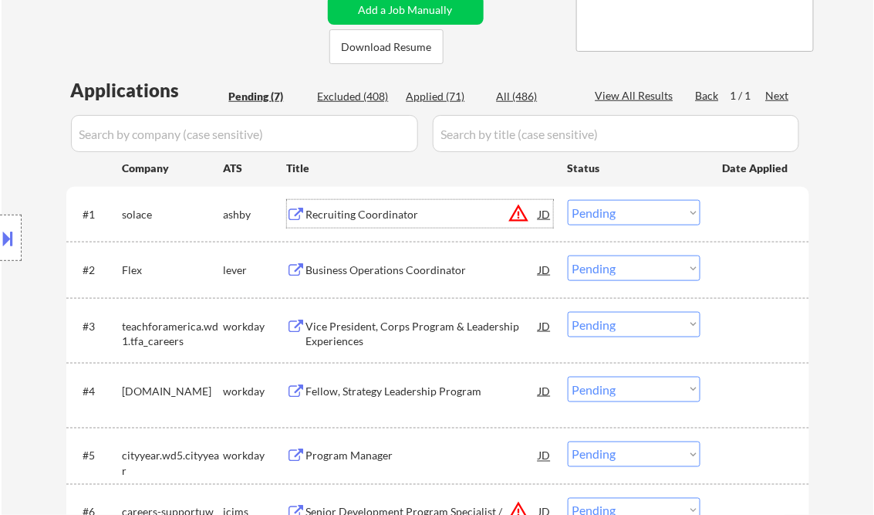
click at [421, 212] on div "Recruiting Coordinator" at bounding box center [422, 214] width 233 height 15
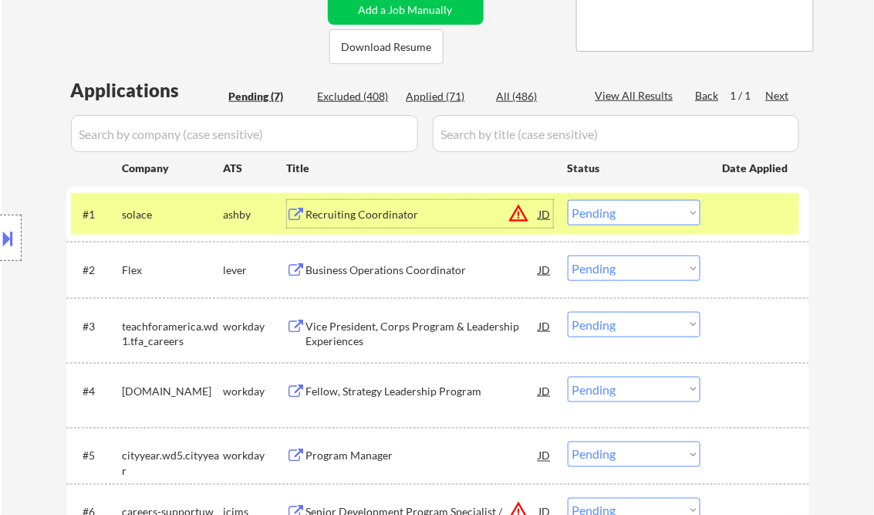
click at [11, 237] on button at bounding box center [8, 237] width 17 height 25
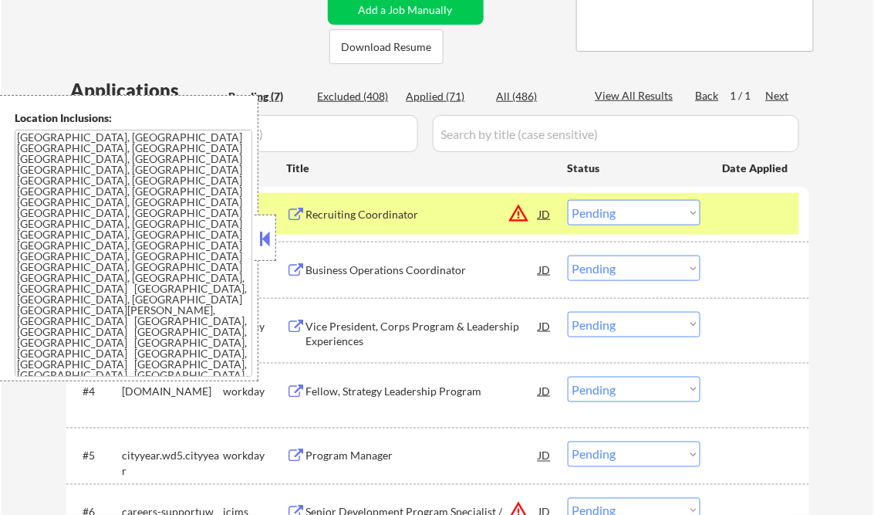
click at [276, 241] on div "#2 Flex lever Business Operations Coordinator JD warning_amber Choose an option…" at bounding box center [437, 269] width 743 height 56
click at [267, 233] on button at bounding box center [265, 238] width 17 height 23
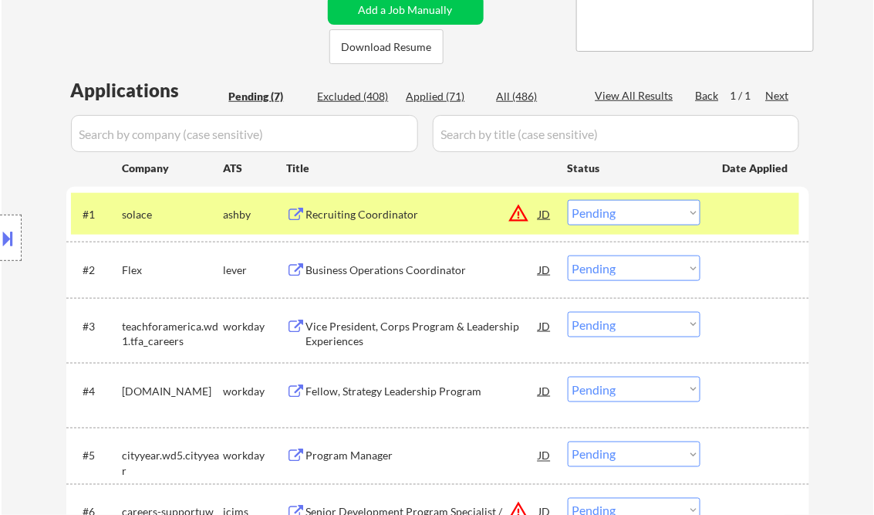
click at [640, 211] on select "Choose an option... Pending Applied Excluded (Questions) Excluded (Expired) Exc…" at bounding box center [634, 212] width 133 height 25
click at [568, 200] on select "Choose an option... Pending Applied Excluded (Questions) Excluded (Expired) Exc…" at bounding box center [634, 212] width 133 height 25
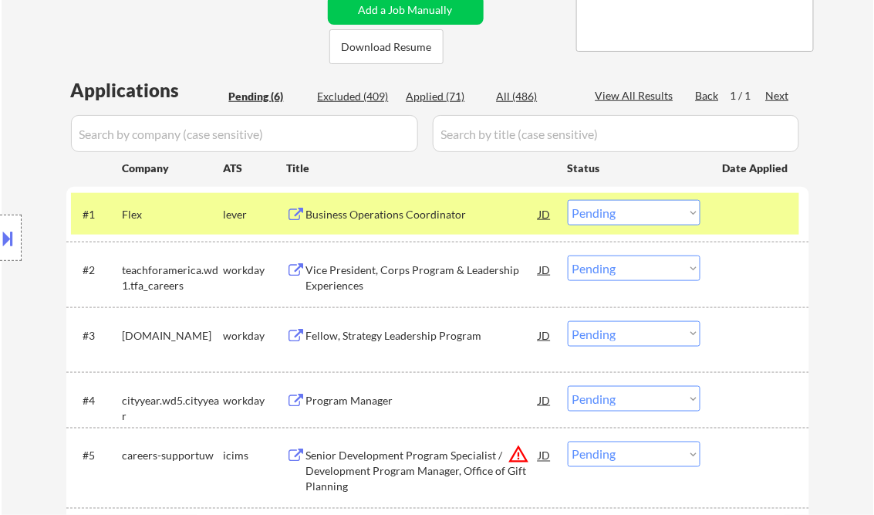
click at [376, 218] on div "Business Operations Coordinator" at bounding box center [422, 214] width 233 height 15
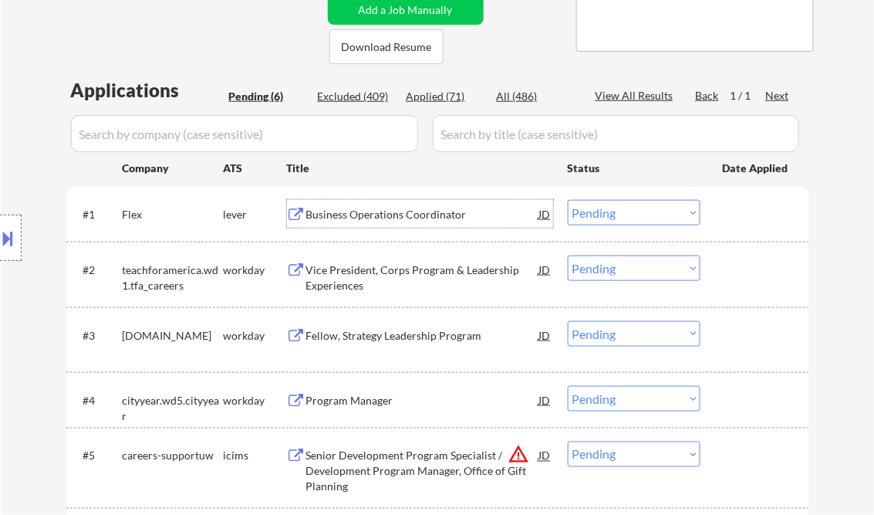
click at [608, 213] on select "Choose an option... Pending Applied Excluded (Questions) Excluded (Expired) Exc…" at bounding box center [634, 212] width 133 height 25
click at [568, 200] on select "Choose an option... Pending Applied Excluded (Questions) Excluded (Expired) Exc…" at bounding box center [634, 212] width 133 height 25
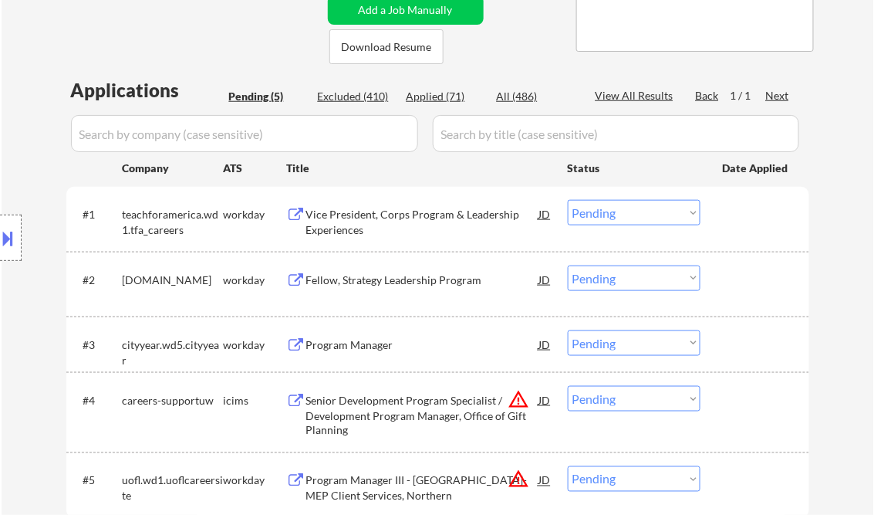
click at [392, 211] on div "Vice President, Corps Program & Leadership Experiences" at bounding box center [422, 222] width 233 height 30
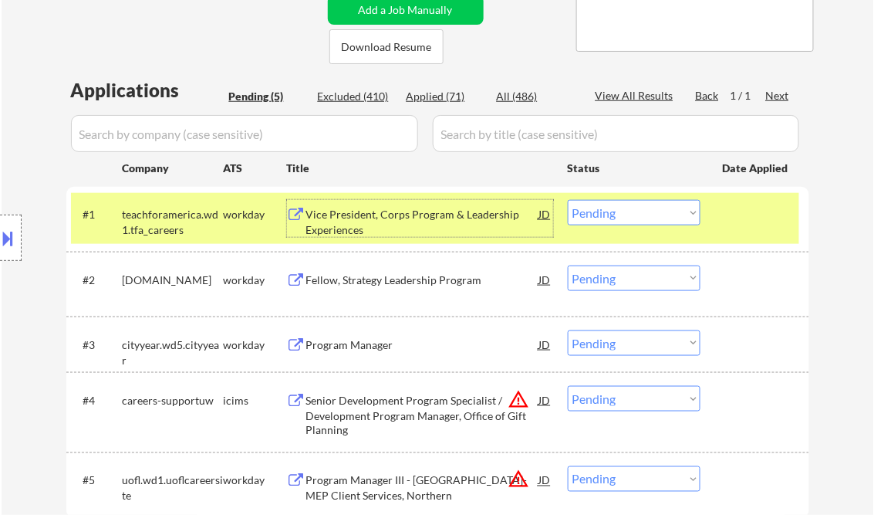
click at [623, 214] on select "Choose an option... Pending Applied Excluded (Questions) Excluded (Expired) Exc…" at bounding box center [634, 212] width 133 height 25
click at [568, 200] on select "Choose an option... Pending Applied Excluded (Questions) Excluded (Expired) Exc…" at bounding box center [634, 212] width 133 height 25
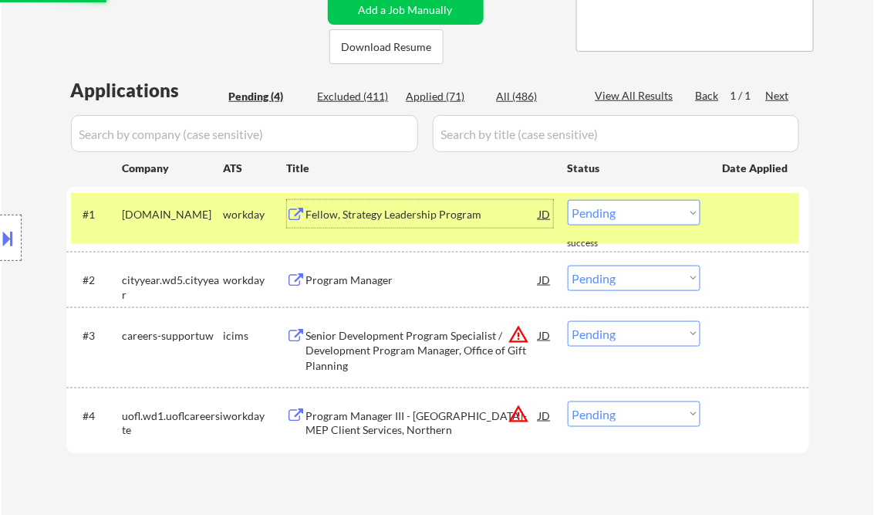
click at [381, 207] on div "Fellow, Strategy Leadership Program" at bounding box center [422, 214] width 233 height 15
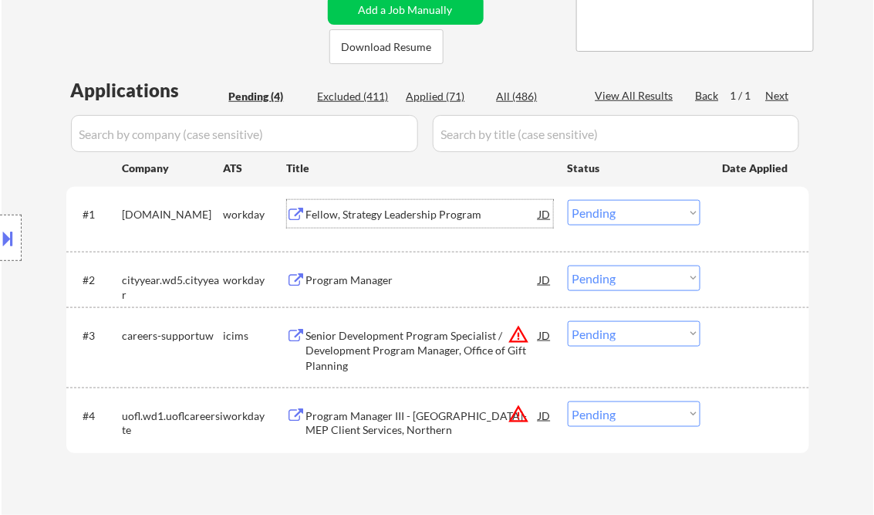
drag, startPoint x: 620, startPoint y: 211, endPoint x: 640, endPoint y: 227, distance: 25.3
click at [620, 211] on select "Choose an option... Pending Applied Excluded (Questions) Excluded (Expired) Exc…" at bounding box center [634, 212] width 133 height 25
click at [568, 200] on select "Choose an option... Pending Applied Excluded (Questions) Excluded (Expired) Exc…" at bounding box center [634, 212] width 133 height 25
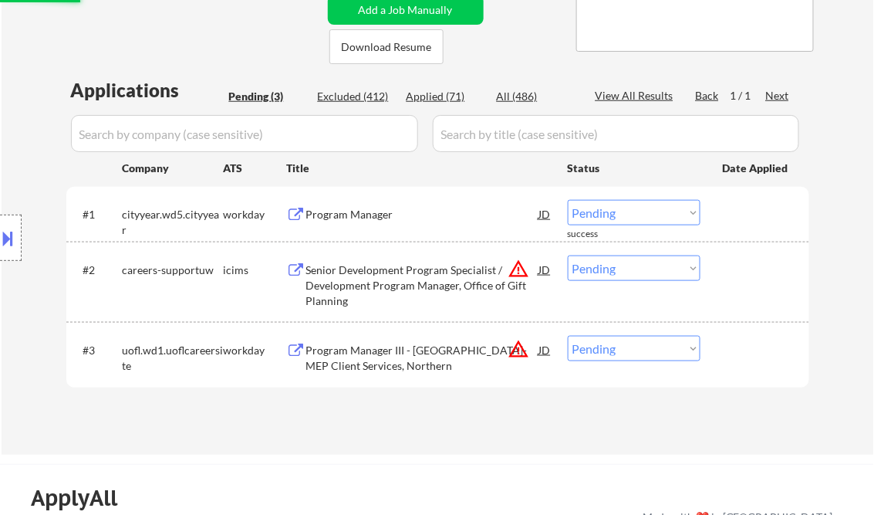
click at [354, 214] on div "Program Manager" at bounding box center [422, 214] width 233 height 15
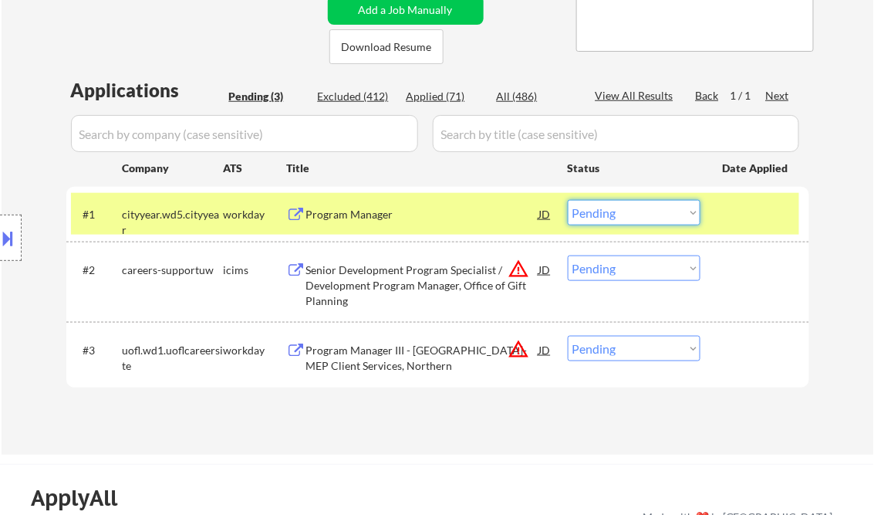
drag, startPoint x: 637, startPoint y: 214, endPoint x: 645, endPoint y: 224, distance: 13.3
click at [637, 214] on select "Choose an option... Pending Applied Excluded (Questions) Excluded (Expired) Exc…" at bounding box center [634, 212] width 133 height 25
click at [568, 200] on select "Choose an option... Pending Applied Excluded (Questions) Excluded (Expired) Exc…" at bounding box center [634, 212] width 133 height 25
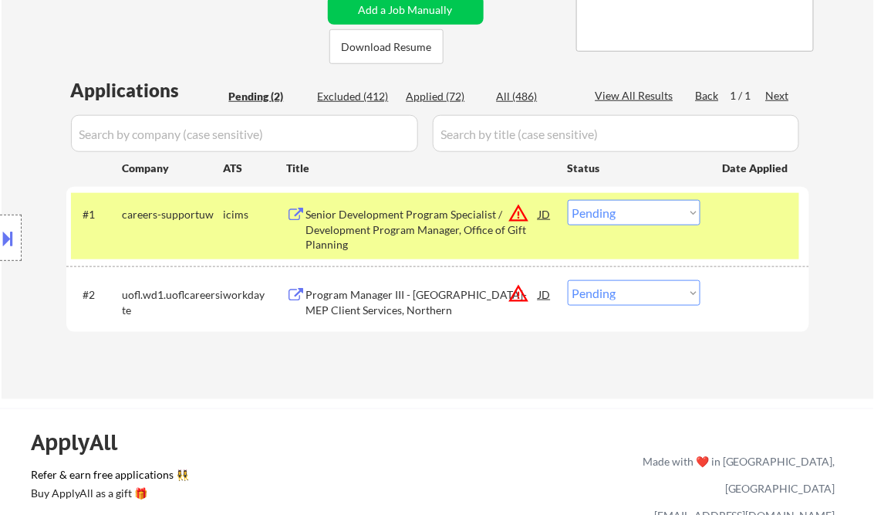
click at [416, 216] on div "Senior Development Program Specialist / Development Program Manager, Office of …" at bounding box center [422, 230] width 233 height 46
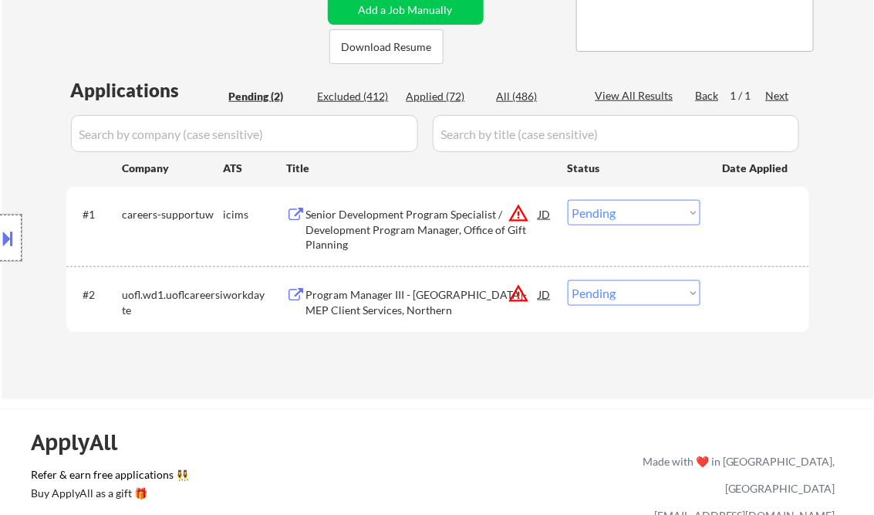
click at [17, 241] on div at bounding box center [11, 237] width 22 height 46
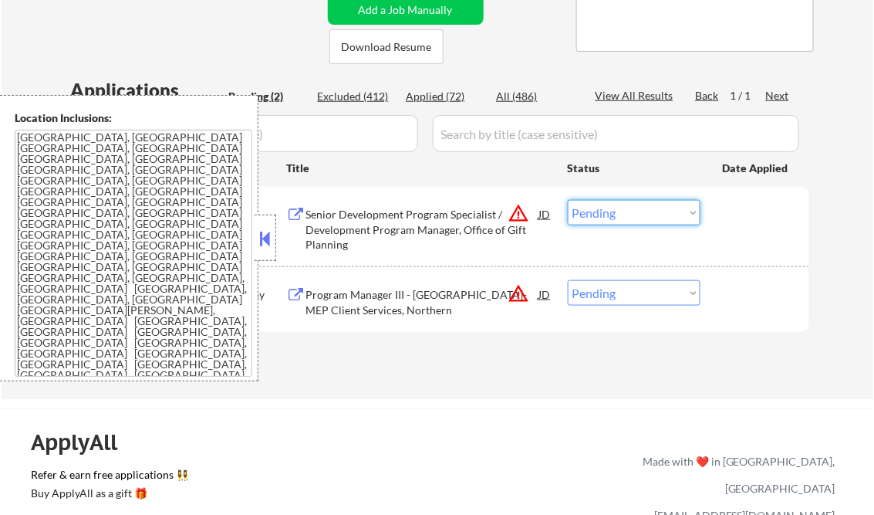
click at [614, 219] on select "Choose an option... Pending Applied Excluded (Questions) Excluded (Expired) Exc…" at bounding box center [634, 212] width 133 height 25
click at [568, 200] on select "Choose an option... Pending Applied Excluded (Questions) Excluded (Expired) Exc…" at bounding box center [634, 212] width 133 height 25
click at [258, 242] on button at bounding box center [265, 238] width 17 height 23
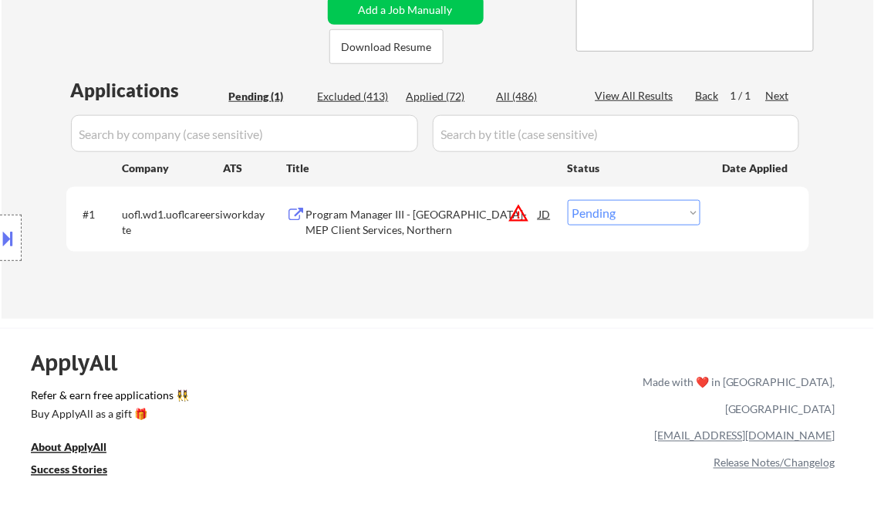
click at [383, 223] on div "Program Manager III - [GEOGRAPHIC_DATA]-MEP Client Services, Northern" at bounding box center [422, 222] width 233 height 30
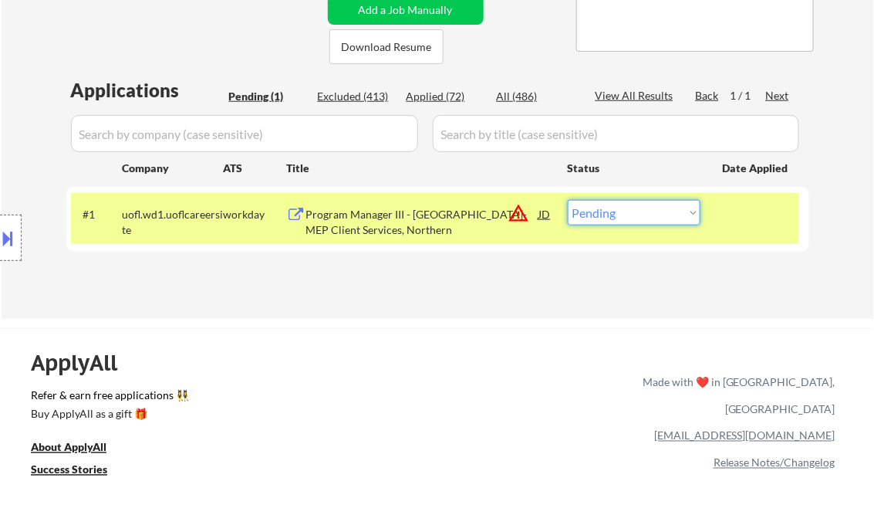
click at [633, 201] on select "Choose an option... Pending Applied Excluded (Questions) Excluded (Expired) Exc…" at bounding box center [634, 212] width 133 height 25
select select ""excluded__location_""
click at [568, 200] on select "Choose an option... Pending Applied Excluded (Questions) Excluded (Expired) Exc…" at bounding box center [634, 212] width 133 height 25
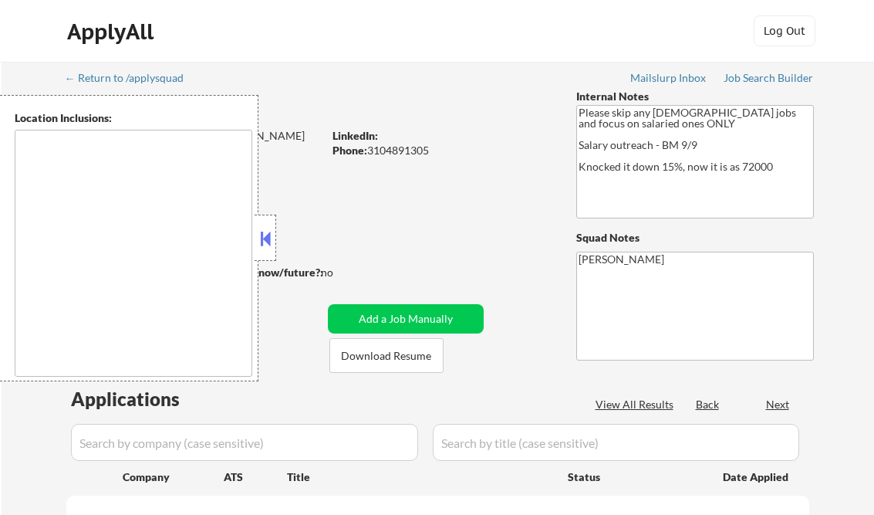
scroll to position [247, 0]
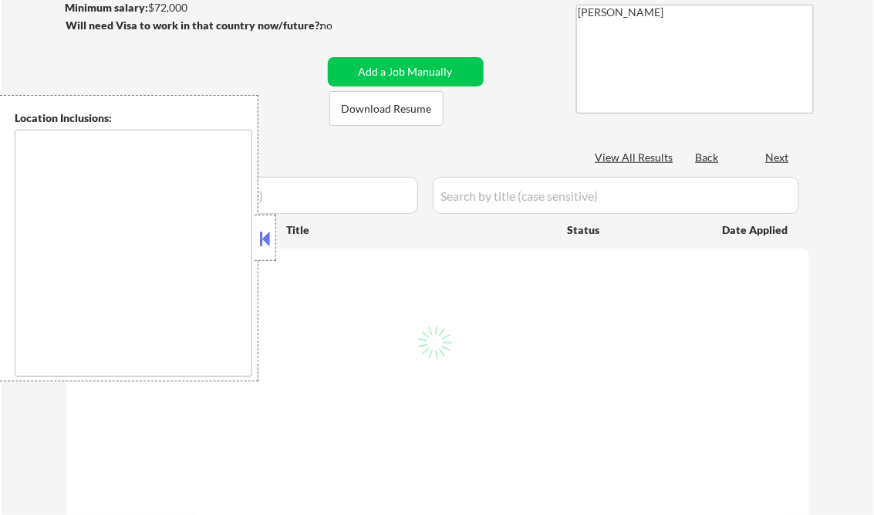
select select ""pending""
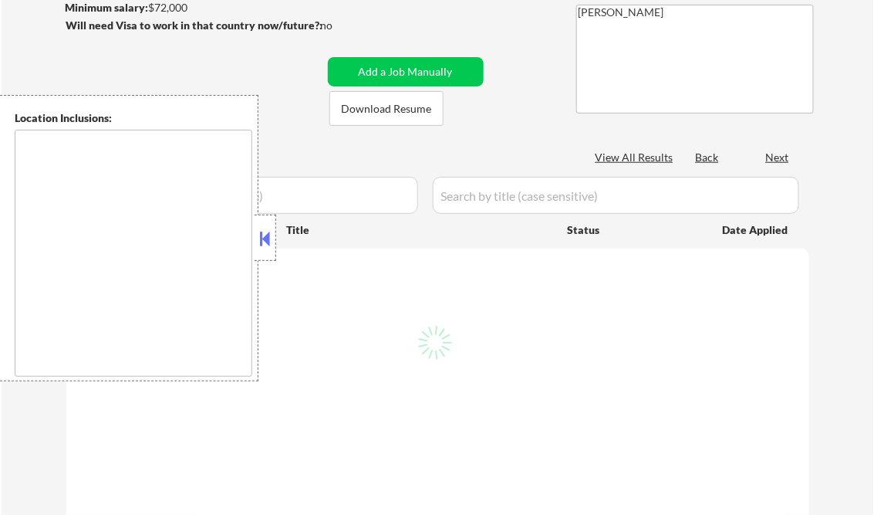
select select ""pending""
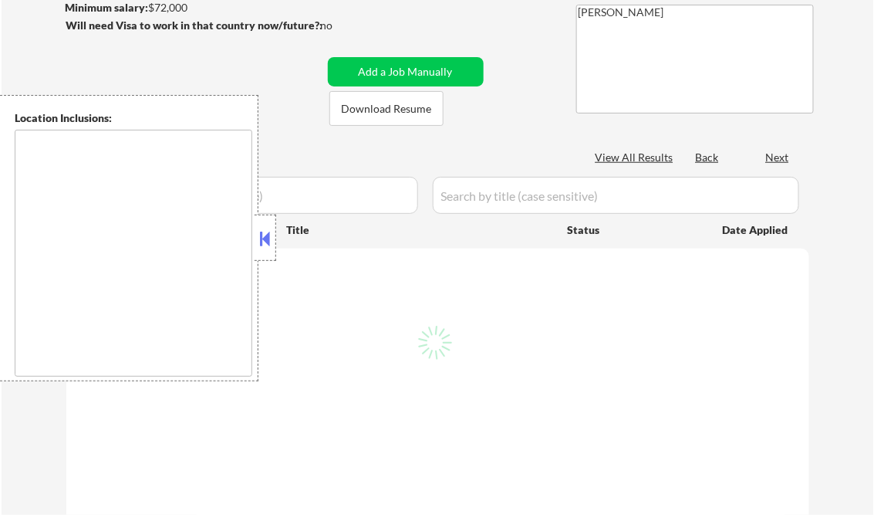
select select ""pending""
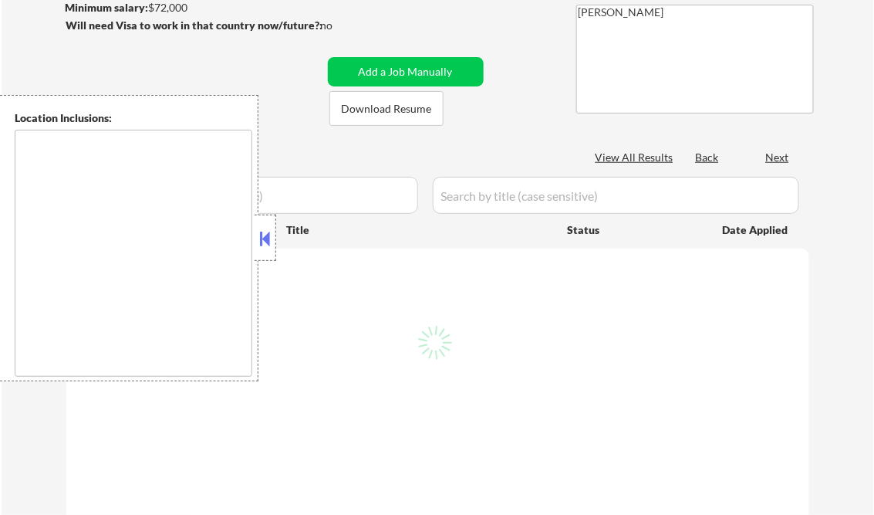
select select ""pending""
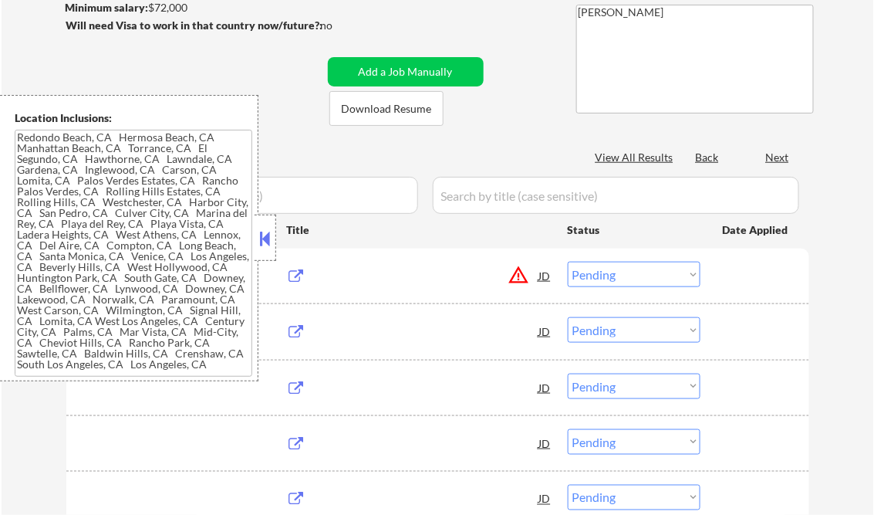
type textarea "[GEOGRAPHIC_DATA], [GEOGRAPHIC_DATA] [GEOGRAPHIC_DATA], [GEOGRAPHIC_DATA] [GEOG…"
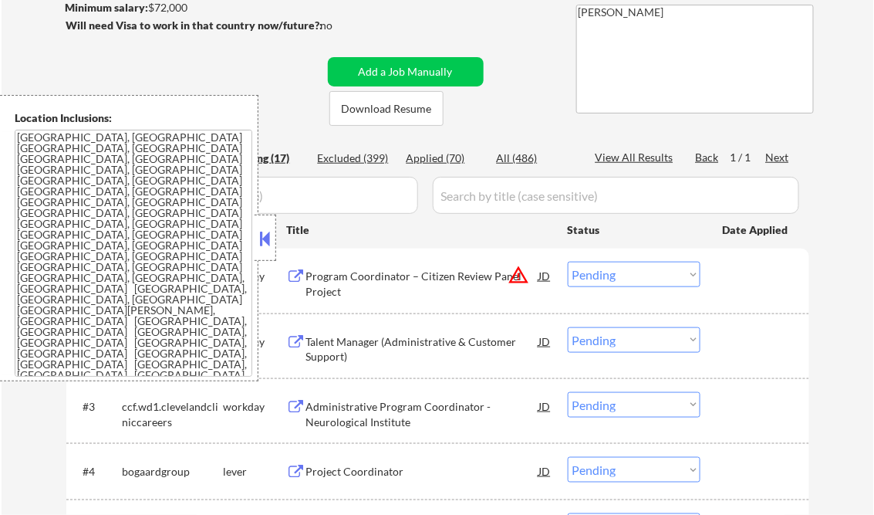
scroll to position [185, 0]
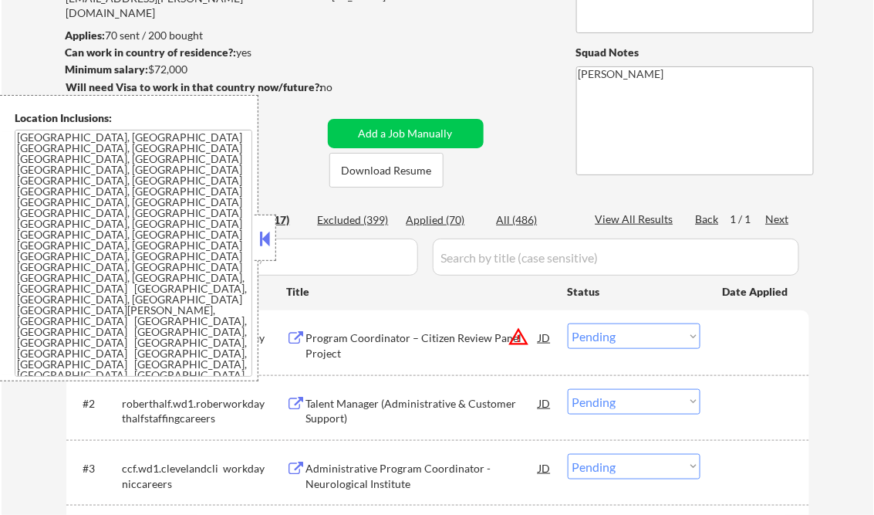
drag, startPoint x: 254, startPoint y: 226, endPoint x: 276, endPoint y: 231, distance: 23.0
click at [254, 227] on div "Location Inclusions:" at bounding box center [129, 238] width 258 height 286
click at [264, 231] on button at bounding box center [265, 238] width 17 height 23
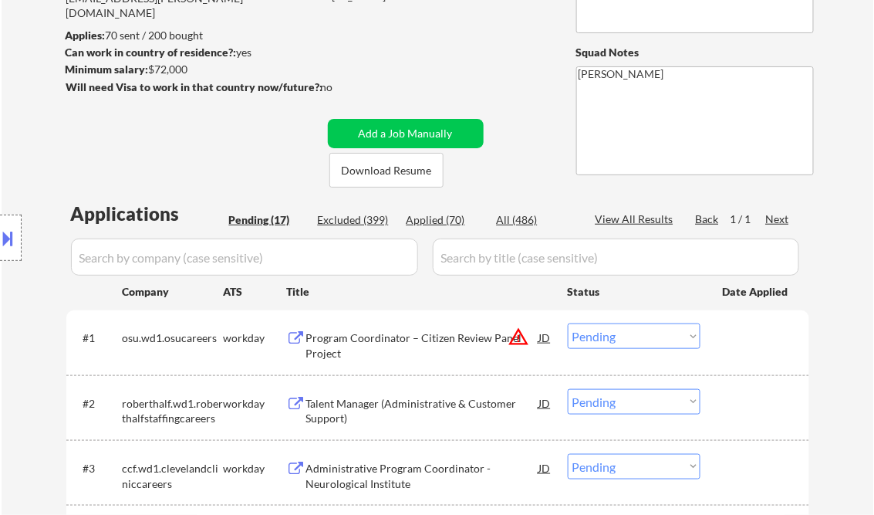
click at [436, 218] on div "Applied (70)" at bounding box center [445, 219] width 77 height 15
select select ""applied""
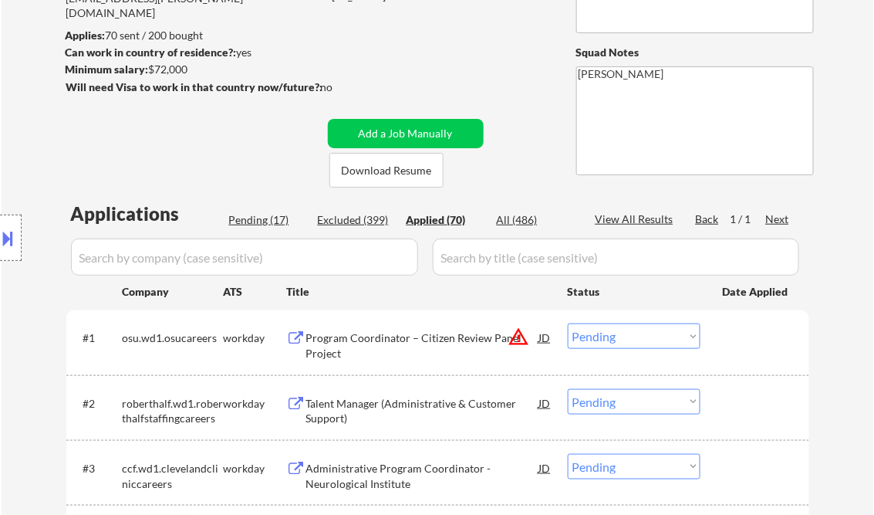
select select ""applied""
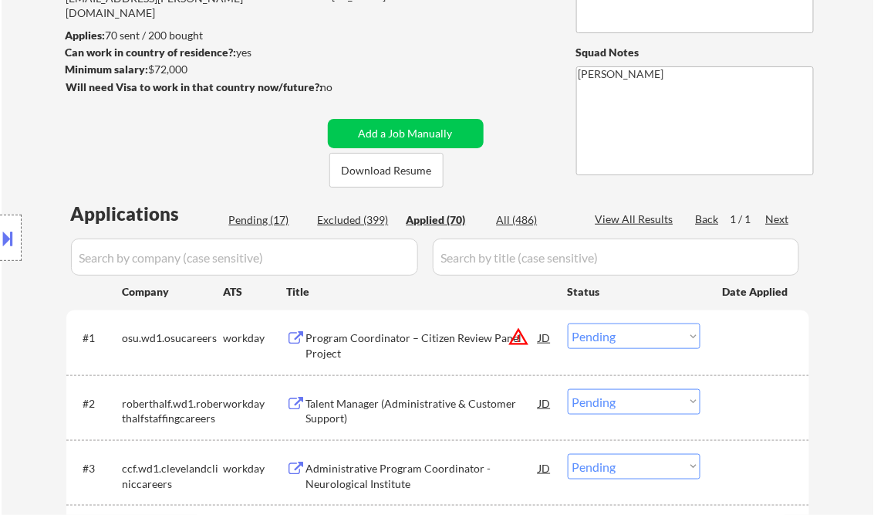
select select ""applied""
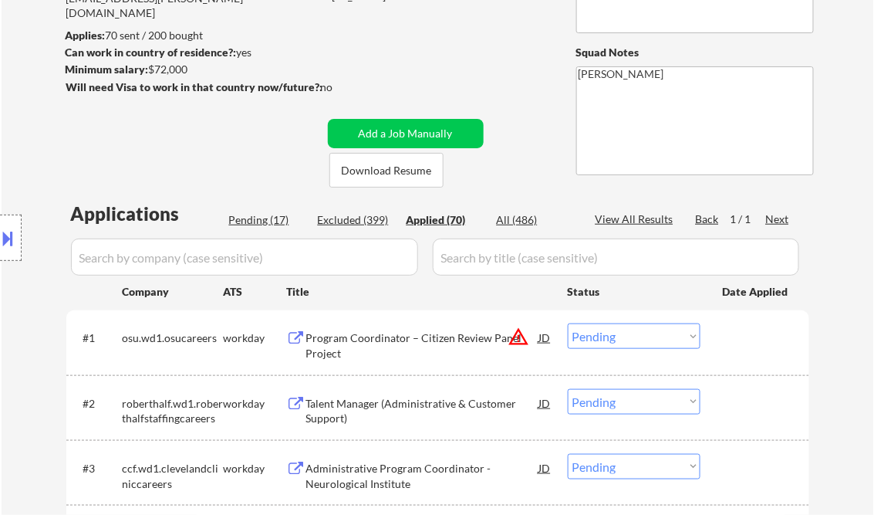
select select ""applied""
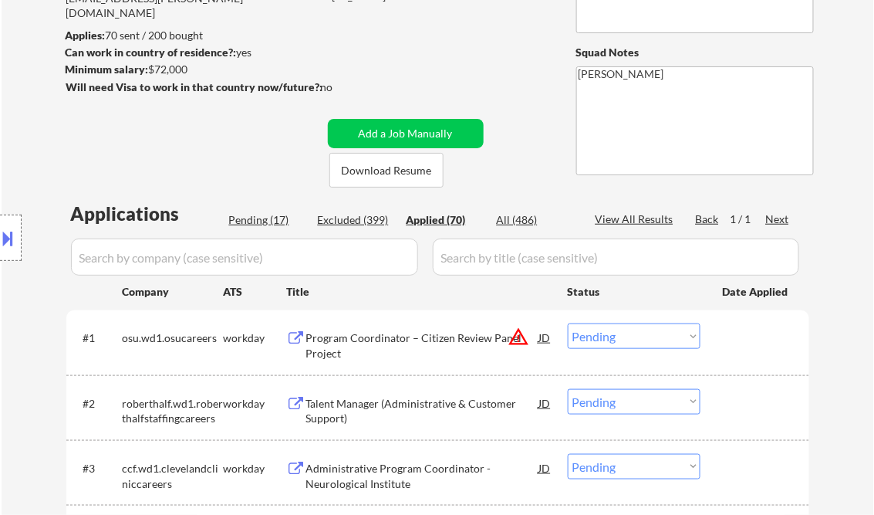
select select ""applied""
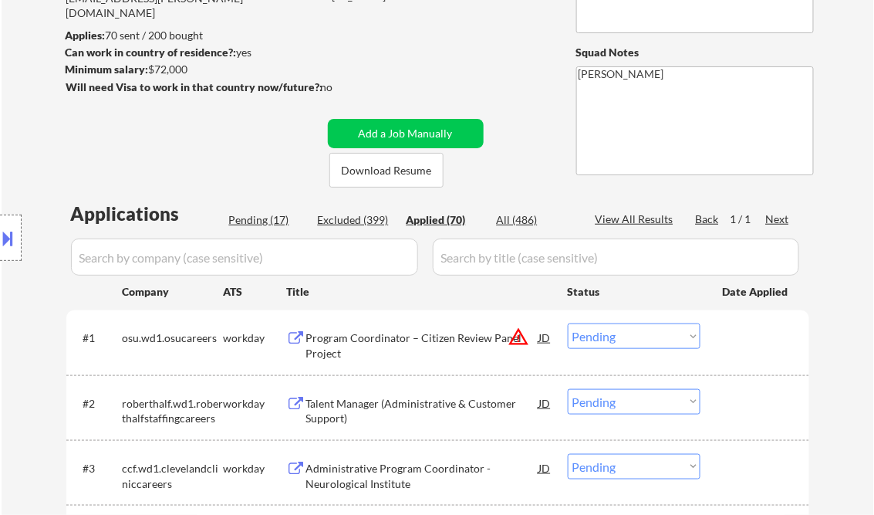
select select ""applied""
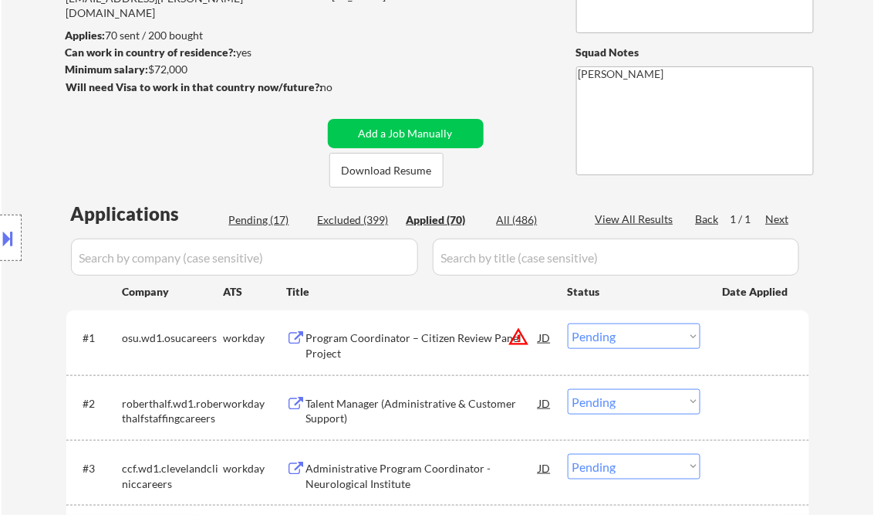
select select ""applied""
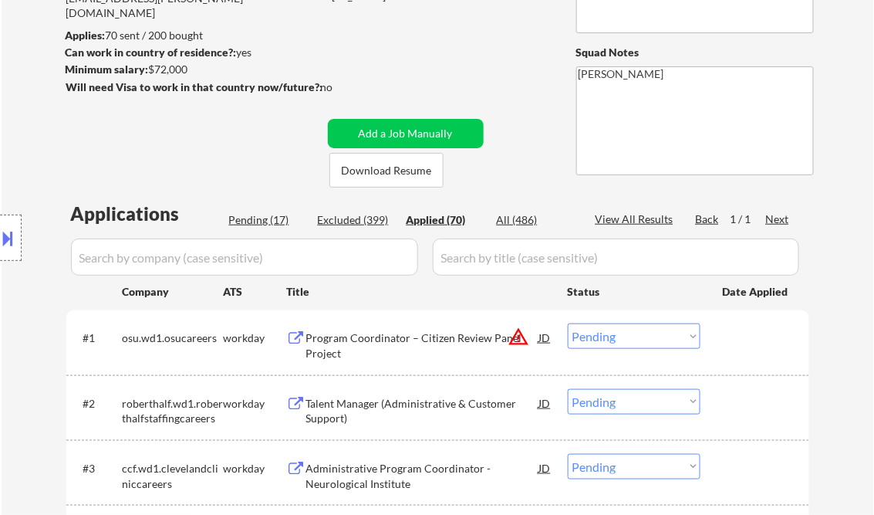
select select ""applied""
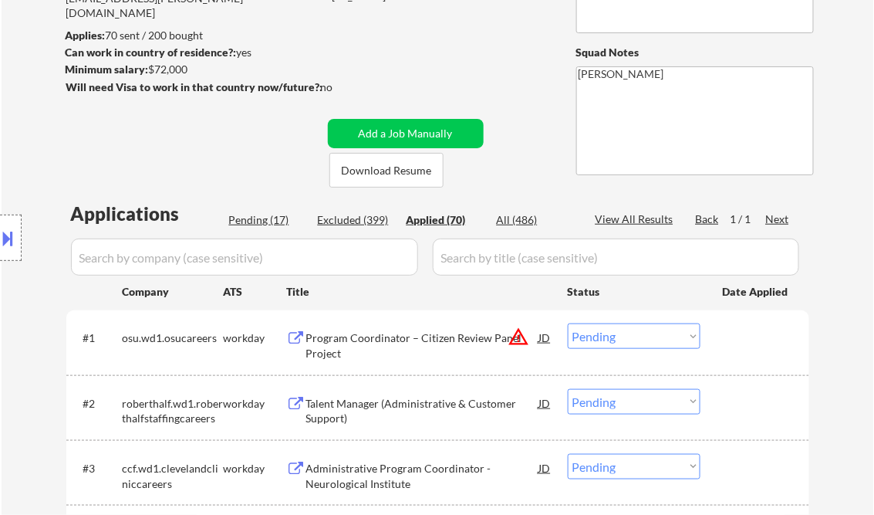
select select ""applied""
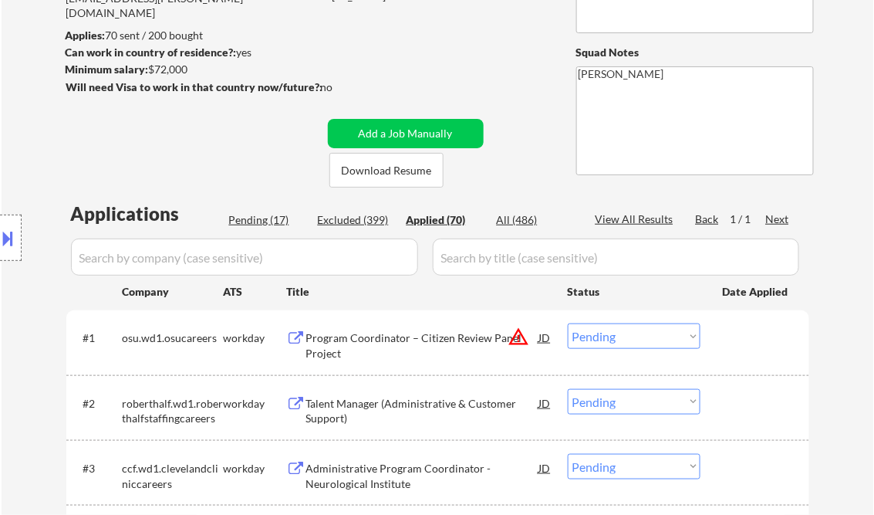
select select ""applied""
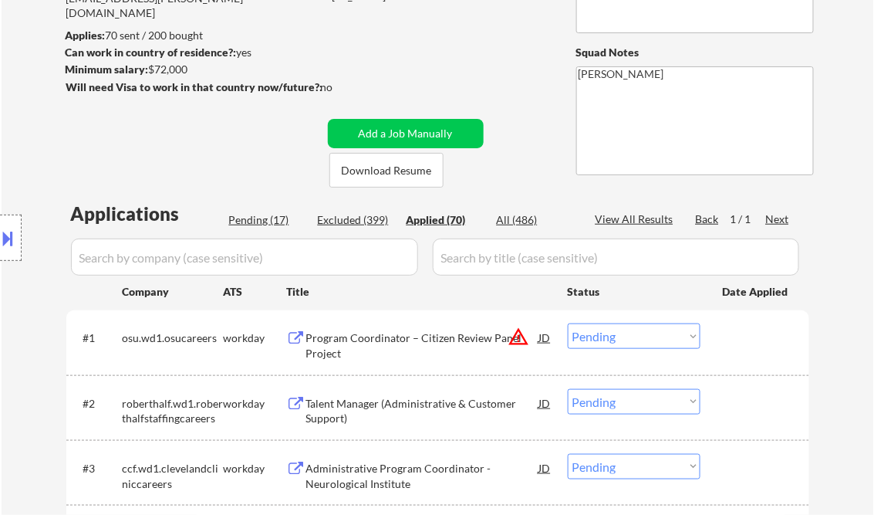
select select ""applied""
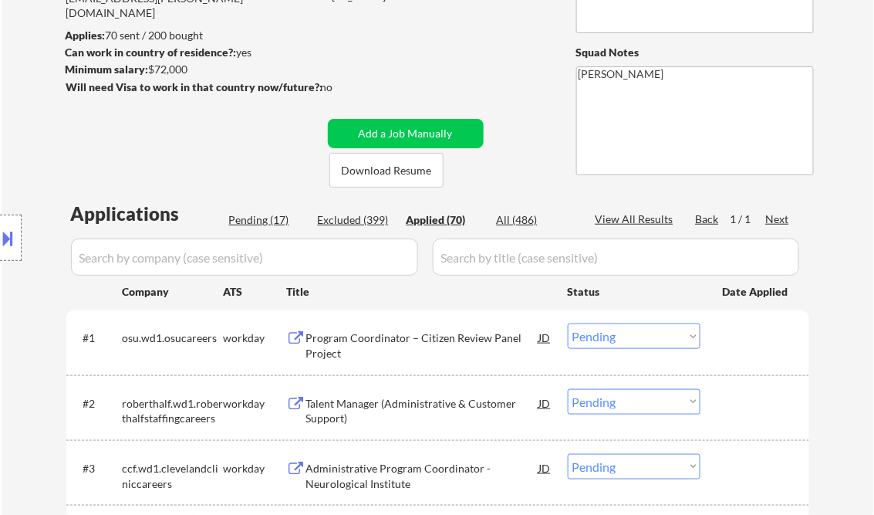
select select ""applied""
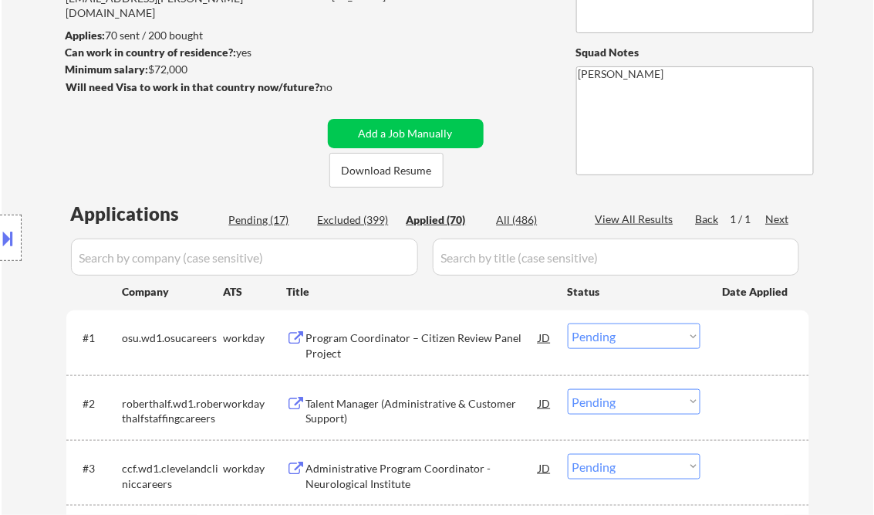
select select ""applied""
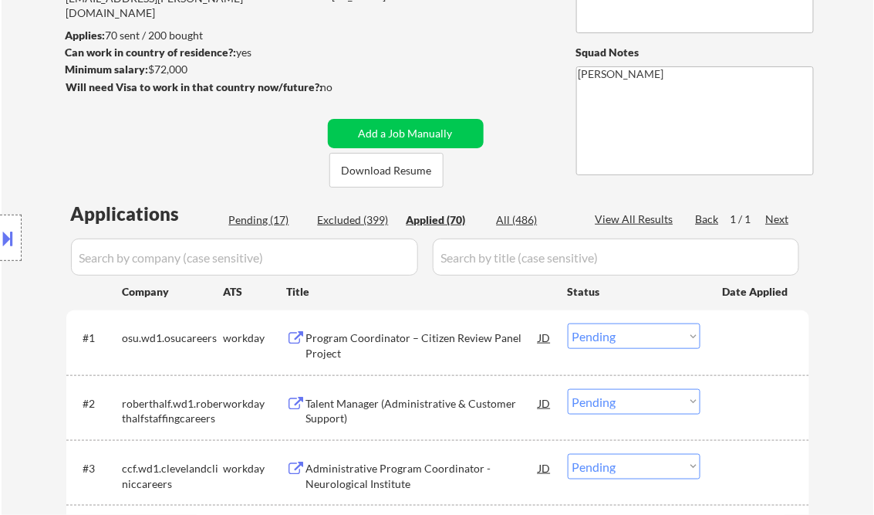
select select ""applied""
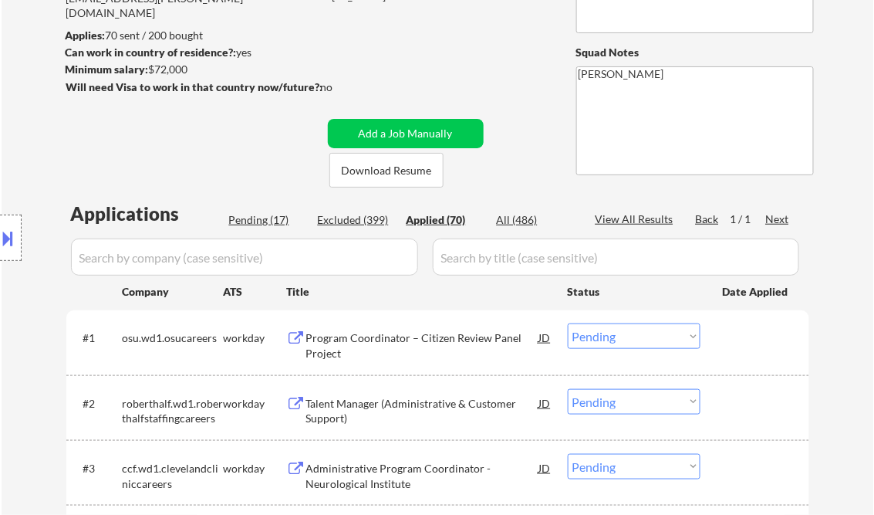
select select ""applied""
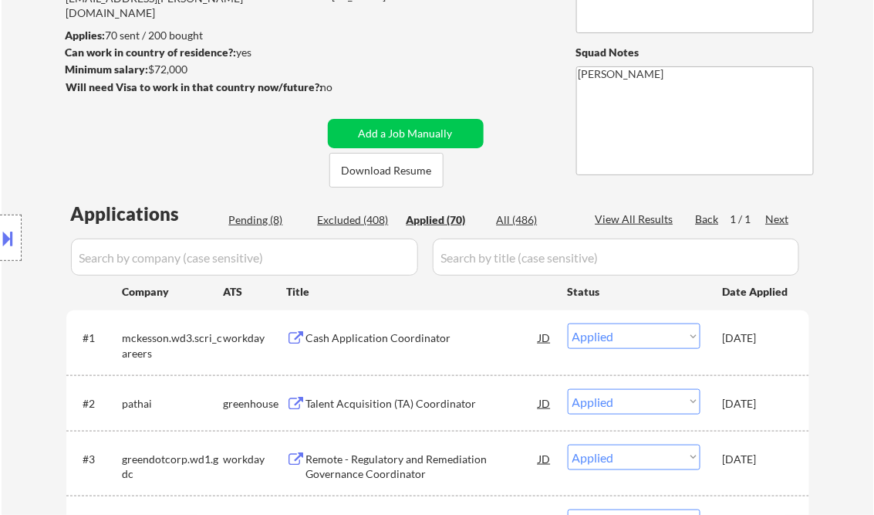
select select ""applied""
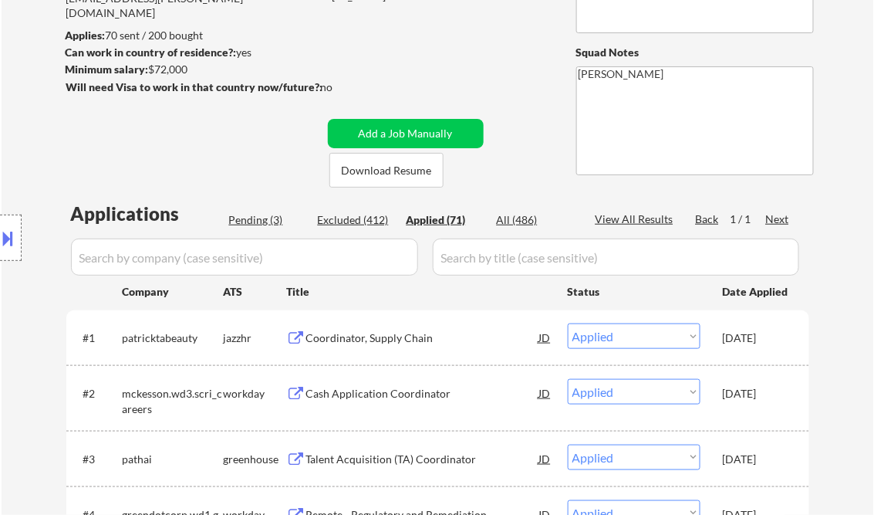
select select ""applied""
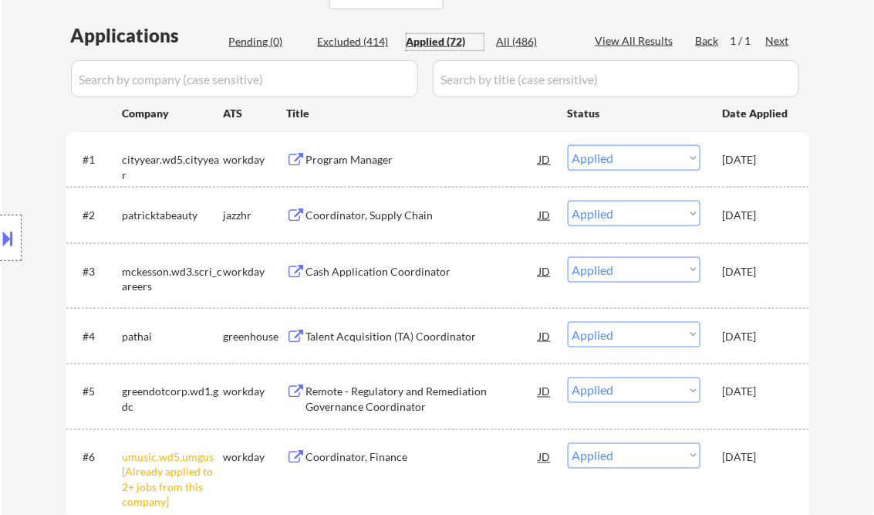
scroll to position [370, 0]
